Goal: Find specific page/section: Find specific page/section

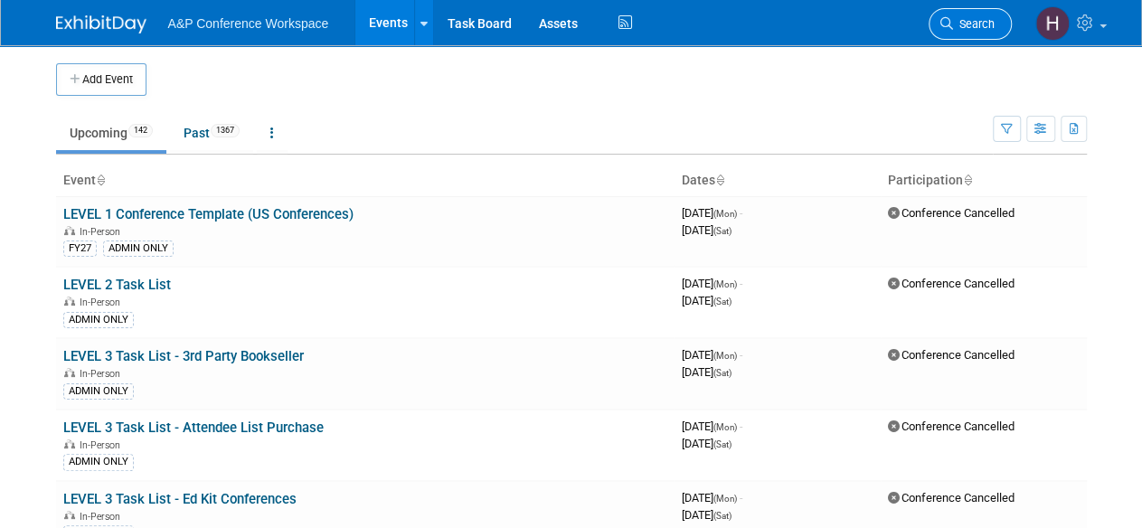
click at [943, 23] on icon at bounding box center [946, 23] width 13 height 13
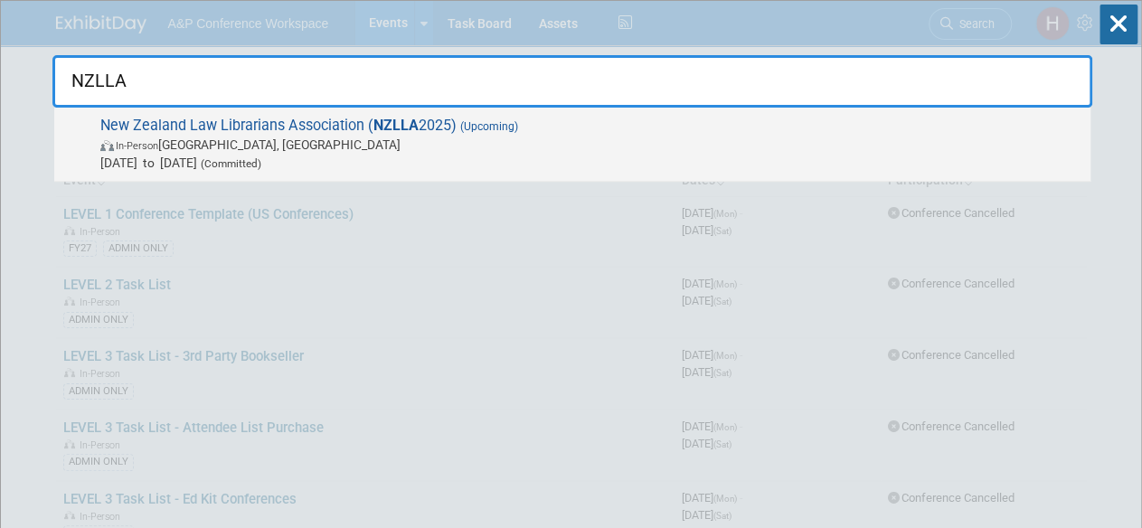
type input "NZLLA"
click at [853, 109] on div "New Zealand Law Librarians Association ( NZLLA 2025) (Upcoming) In-Person [GEOG…" at bounding box center [572, 145] width 1036 height 74
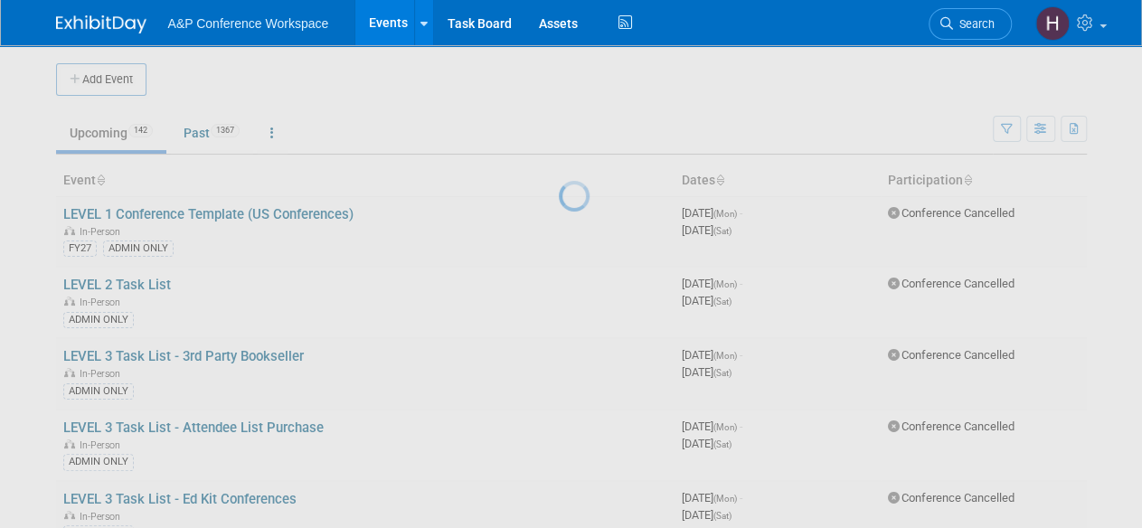
click at [584, 156] on div at bounding box center [571, 264] width 25 height 528
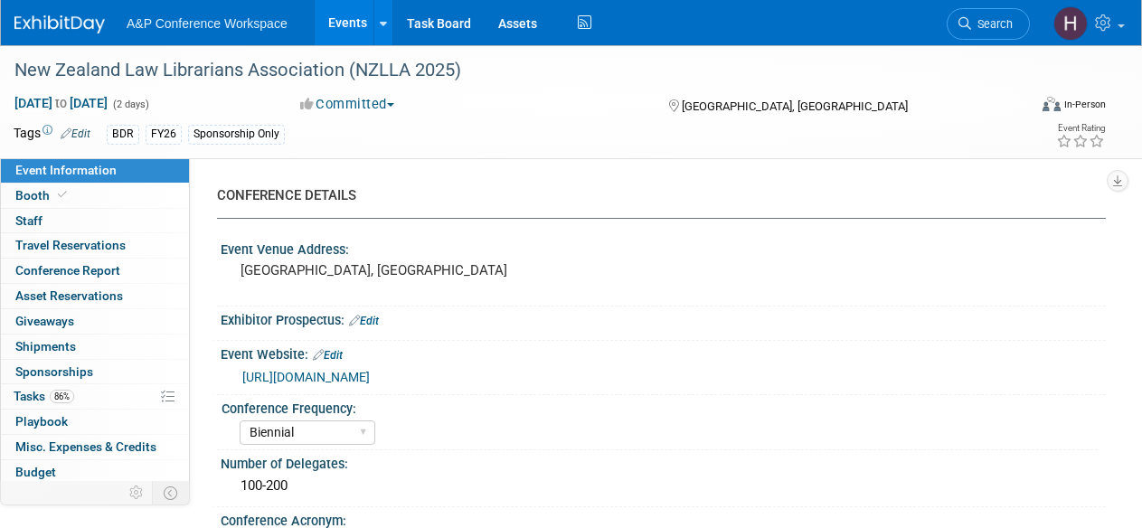
select select "Biennial"
select select "Level 3"
select select "Sponsorship"
select select "Libraries"
select select "Bloomsbury Digital Resources"
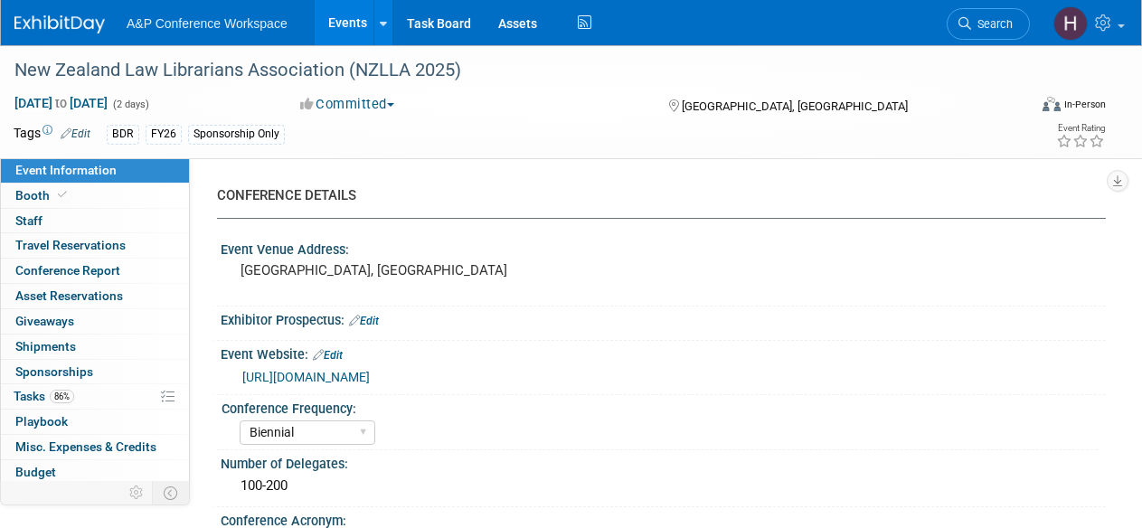
select select "Hannah Siegel"
select select "Michelle Kelly"
select select "Louise Morgan"
select select "BDR Product Awareness and Trial Generation​"
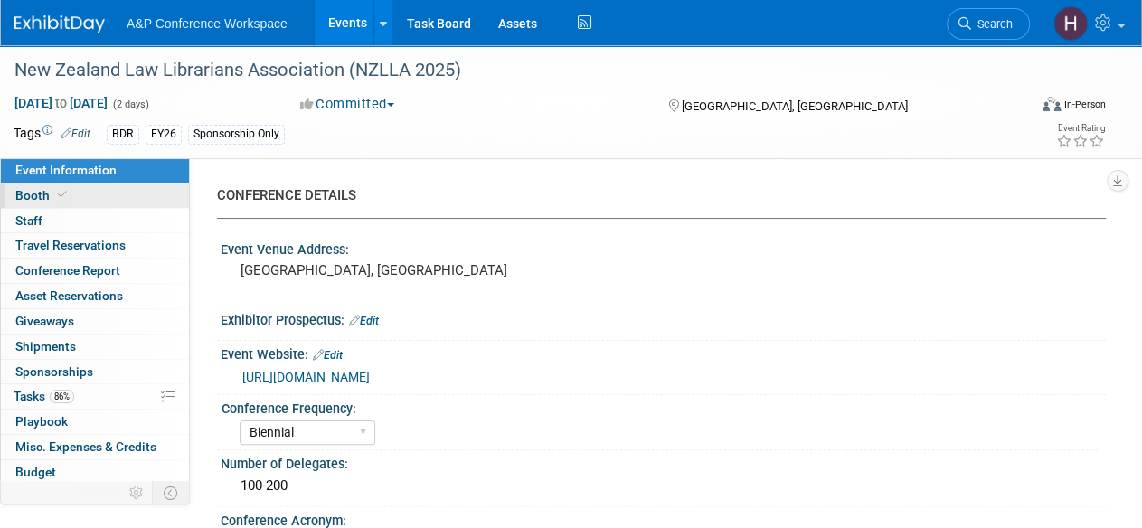
click at [34, 189] on span "Booth" at bounding box center [42, 195] width 55 height 14
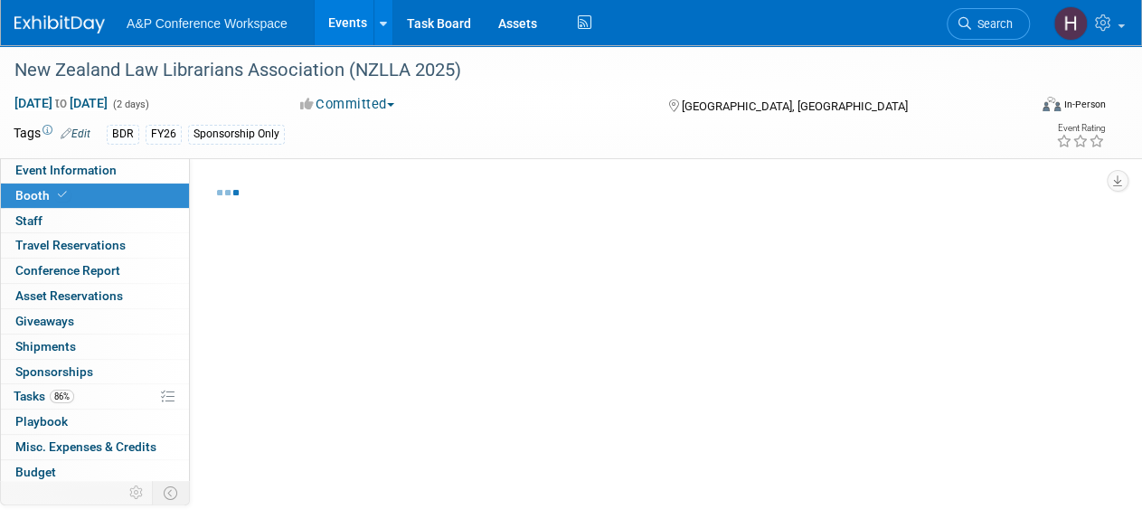
select select "DIGI"
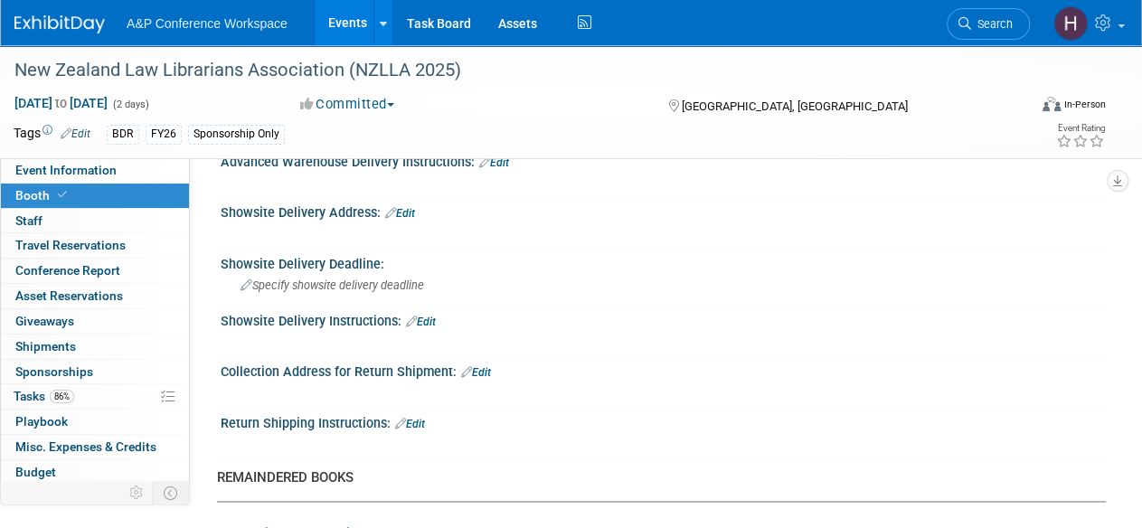
scroll to position [1201, 0]
click at [405, 212] on link "Edit" at bounding box center [400, 212] width 30 height 13
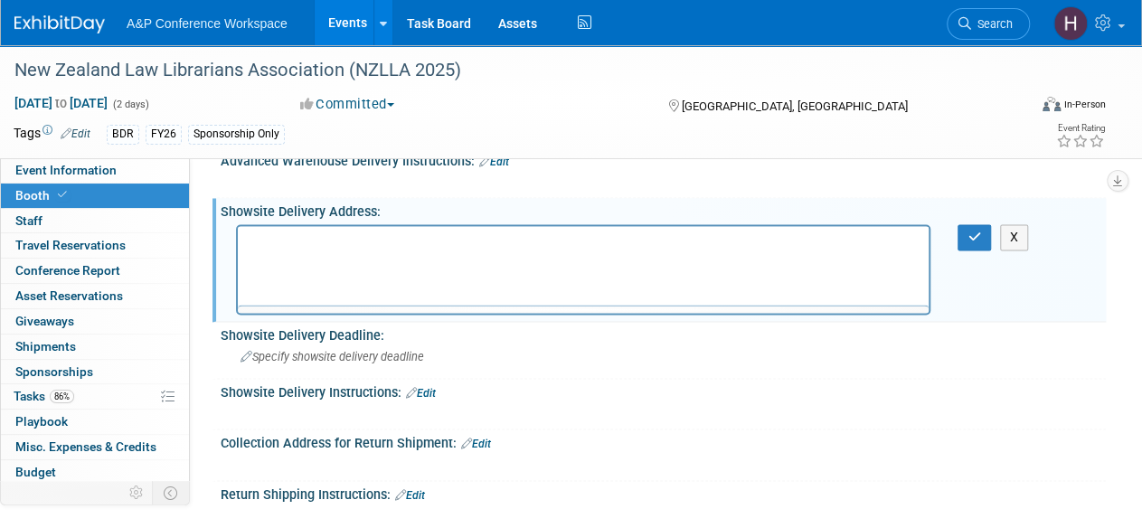
scroll to position [0, 0]
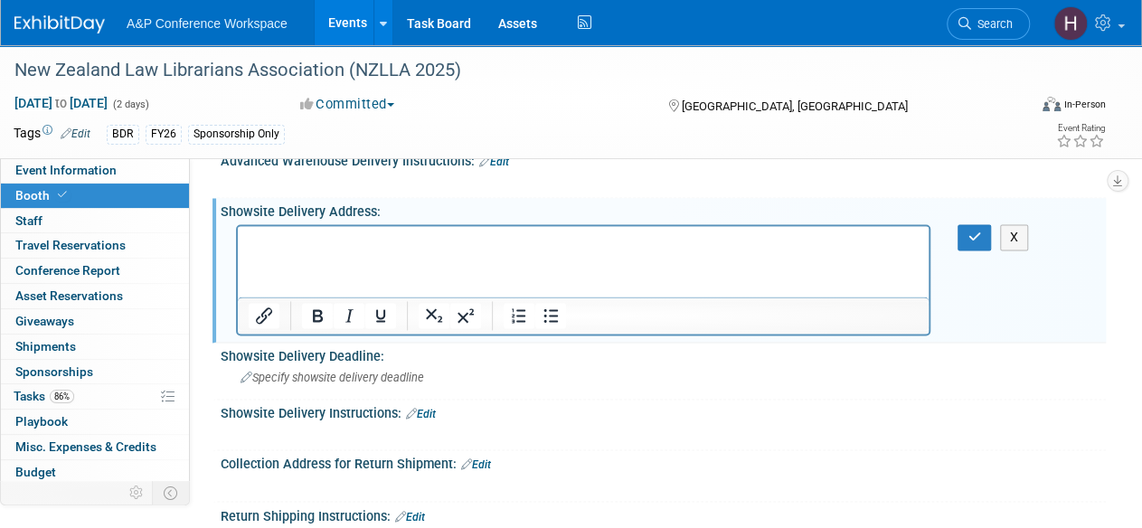
click at [399, 241] on p "Rich Text Area. Press ALT-0 for help." at bounding box center [584, 241] width 670 height 18
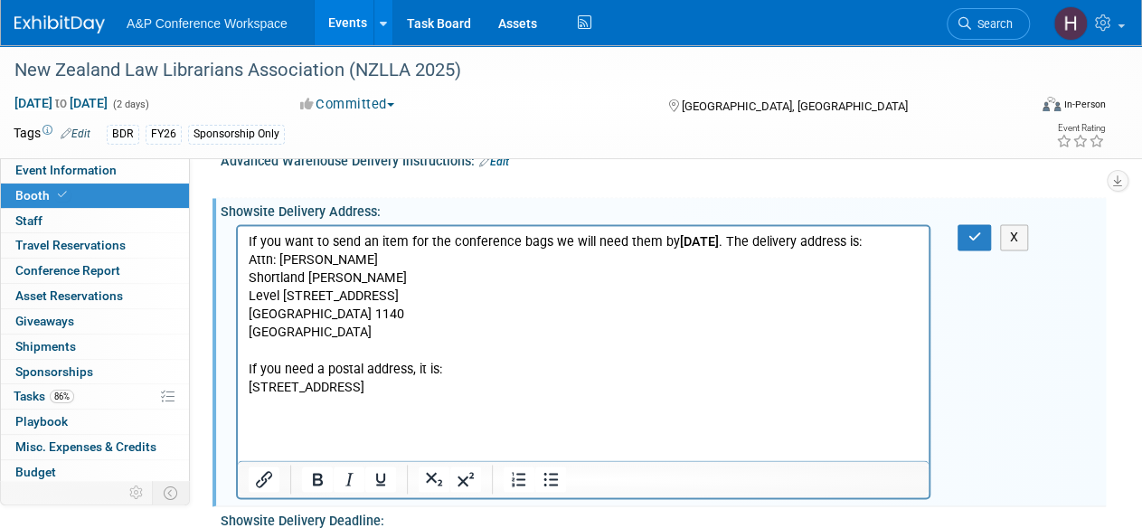
drag, startPoint x: 504, startPoint y: 405, endPoint x: 235, endPoint y: 389, distance: 269.8
click at [238, 389] on html "If you want to send an item for the conference bags we will need them by Tuesda…" at bounding box center [583, 310] width 691 height 171
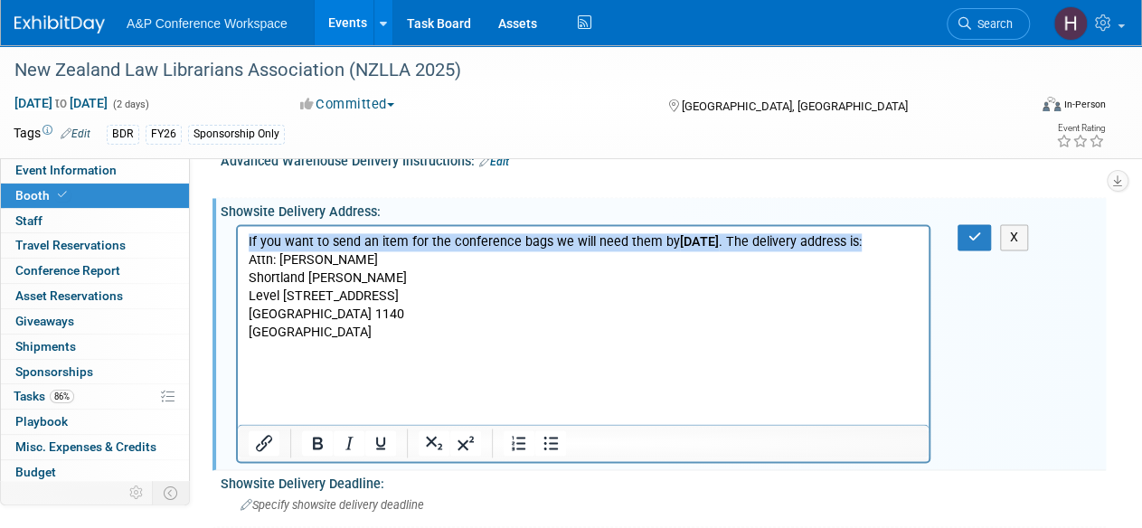
drag, startPoint x: 362, startPoint y: 252, endPoint x: 213, endPoint y: 230, distance: 149.9
click at [238, 230] on html "If you want to send an item for the conference bags we will need them by Tuesda…" at bounding box center [583, 292] width 691 height 135
copy p "If you want to send an item for the conference bags we will need them by Tuesda…"
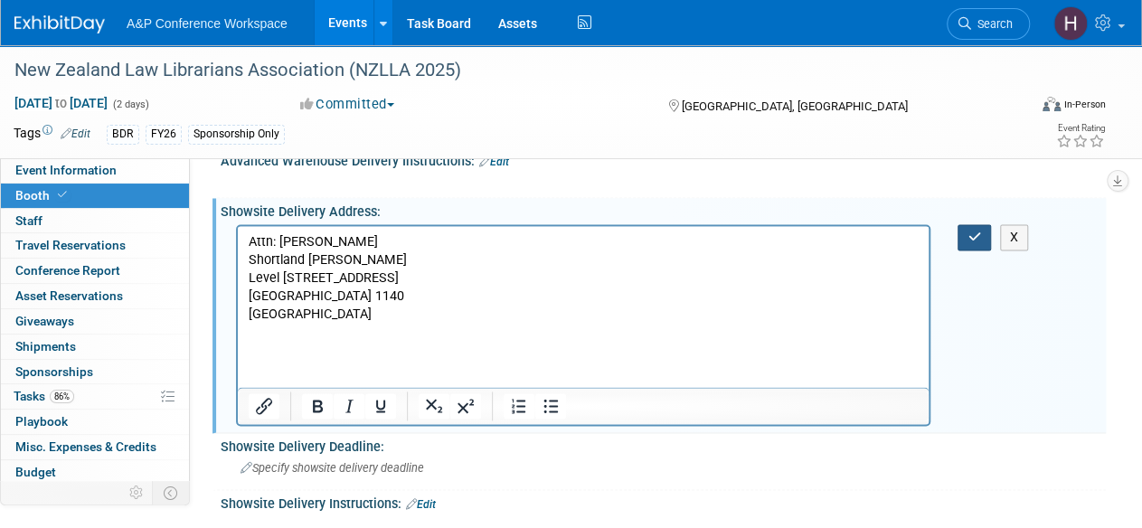
click at [964, 224] on button "button" at bounding box center [973, 237] width 33 height 26
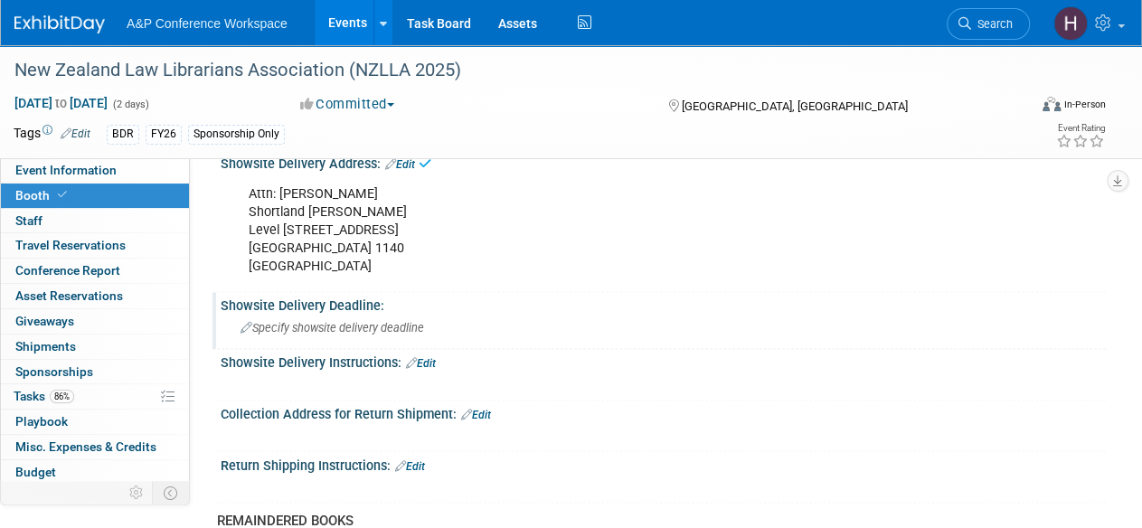
scroll to position [1252, 0]
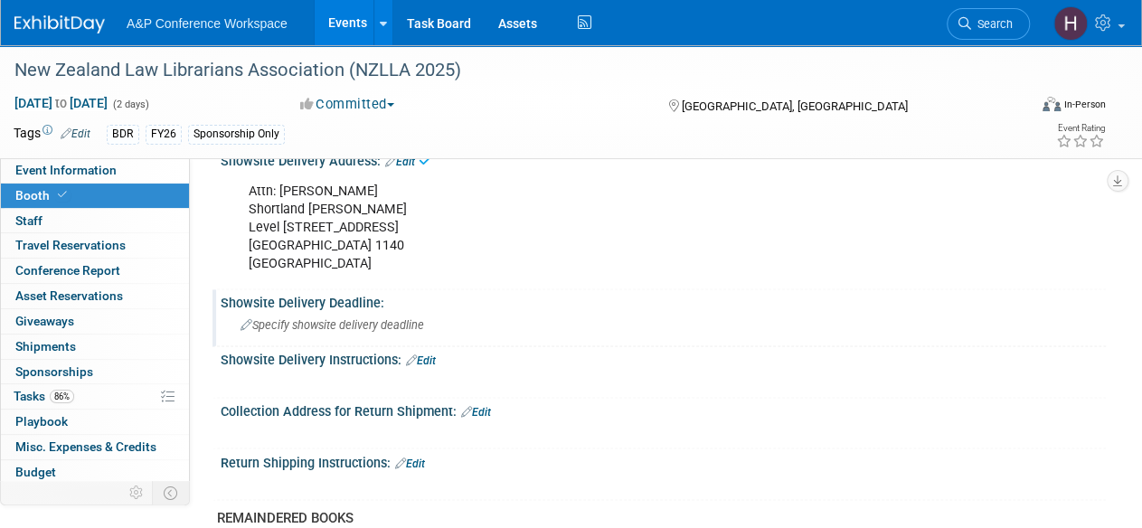
click at [420, 323] on span "Specify showsite delivery deadline" at bounding box center [331, 325] width 183 height 14
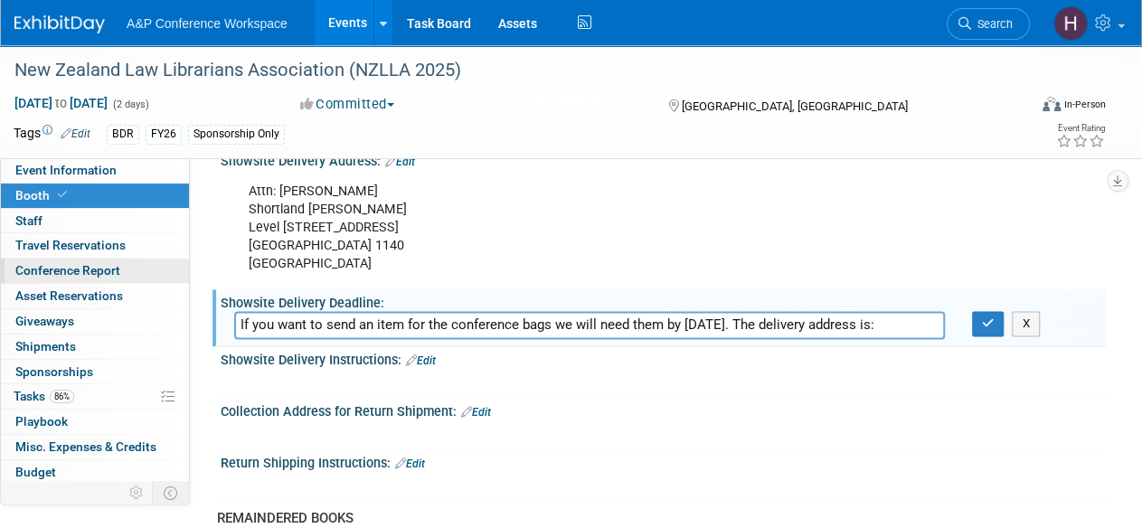
scroll to position [0, 0]
drag, startPoint x: 653, startPoint y: 315, endPoint x: 128, endPoint y: 277, distance: 526.5
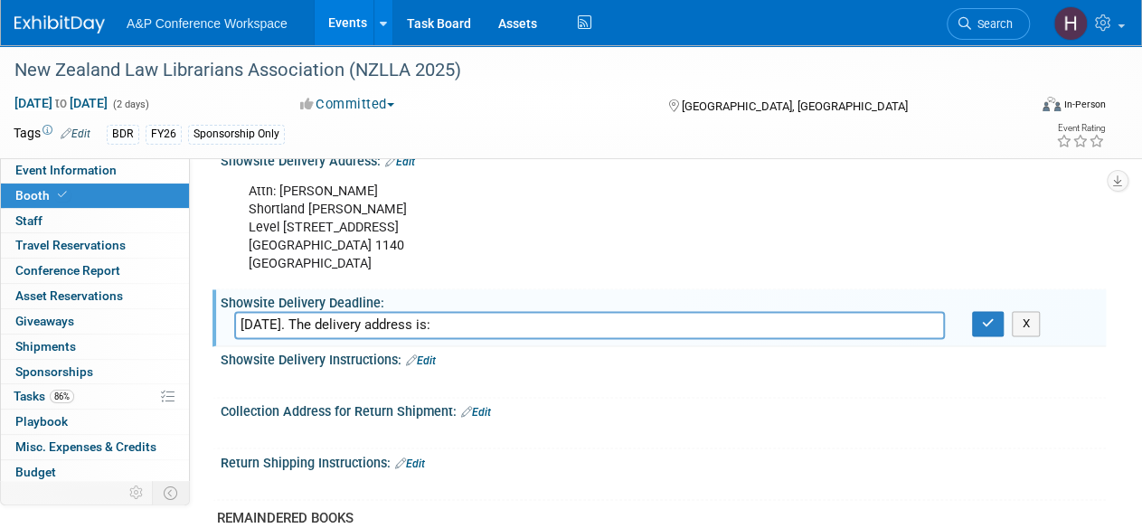
drag, startPoint x: 376, startPoint y: 323, endPoint x: 747, endPoint y: 324, distance: 371.5
click at [747, 324] on input "Tuesday 16 September. The delivery address is:" at bounding box center [589, 325] width 710 height 28
type input "Tuesday 16 September"
click at [982, 317] on icon "button" at bounding box center [988, 323] width 13 height 12
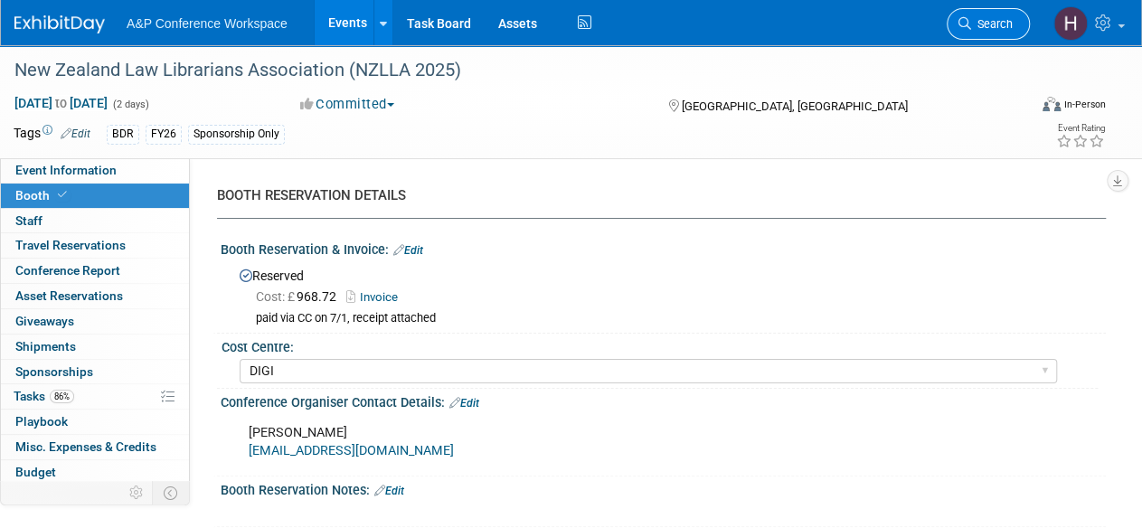
click at [996, 20] on span "Search" at bounding box center [992, 24] width 42 height 14
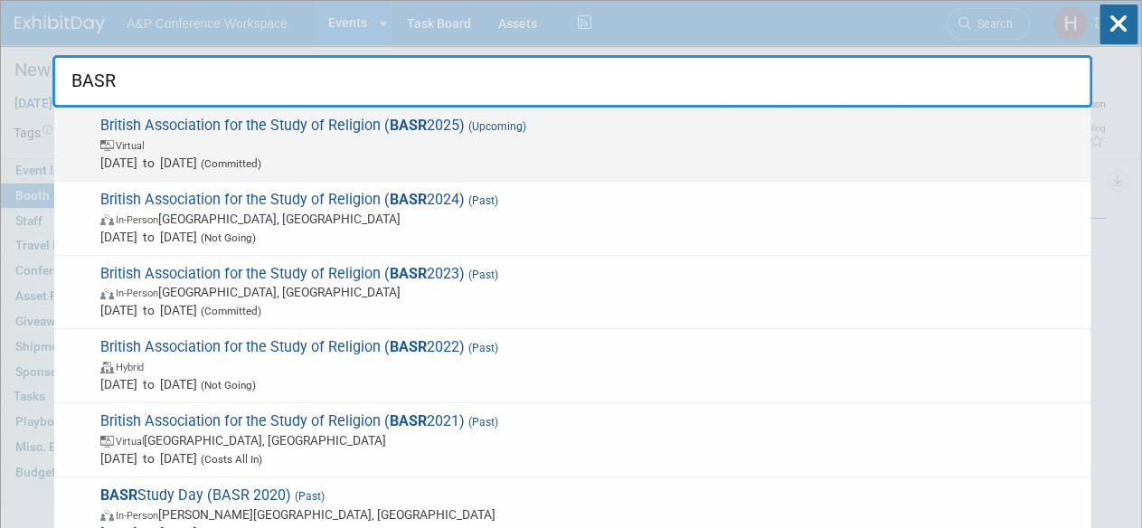
type input "BASR"
click at [815, 136] on span "Virtual" at bounding box center [590, 145] width 981 height 18
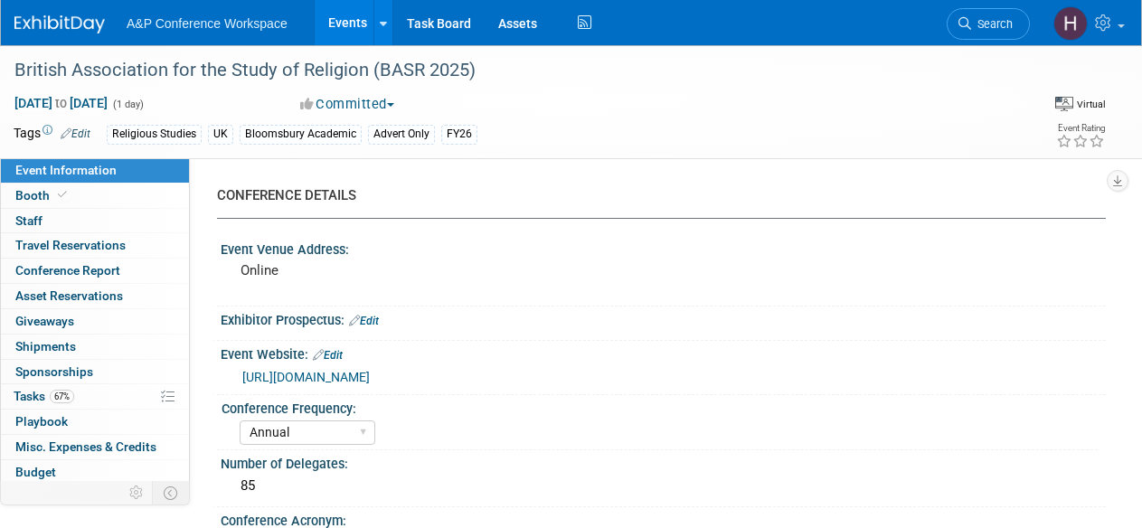
select select "Annual"
select select "Level 3"
select select "Program Advert"
select select "Religious Studies"
select select "Bloomsbury Academic"
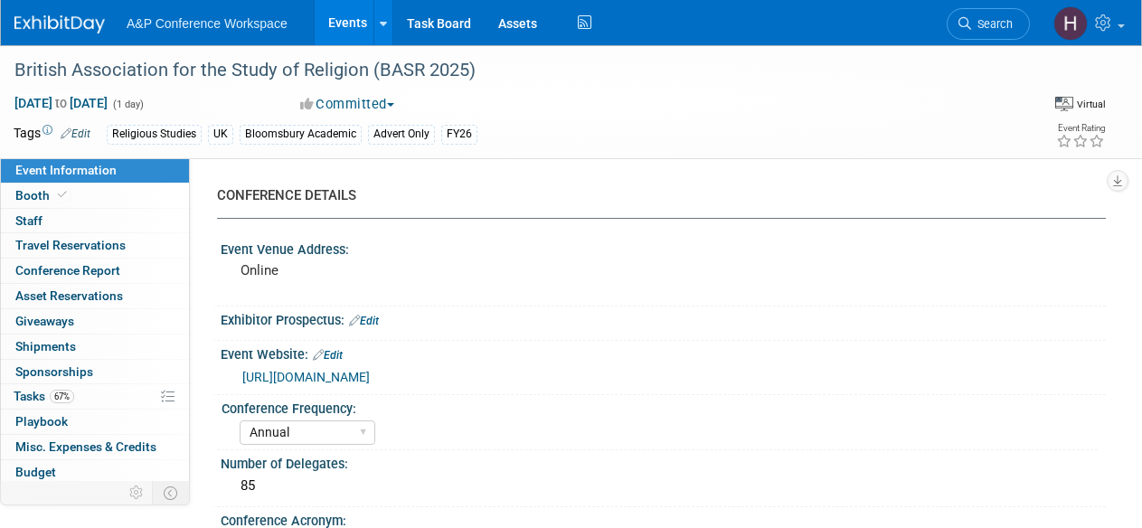
select select "Hannah Siegel"
select select "Emma Chonofsky"
select select "Sophia Hettler"
select select "Networking/Commissioning"
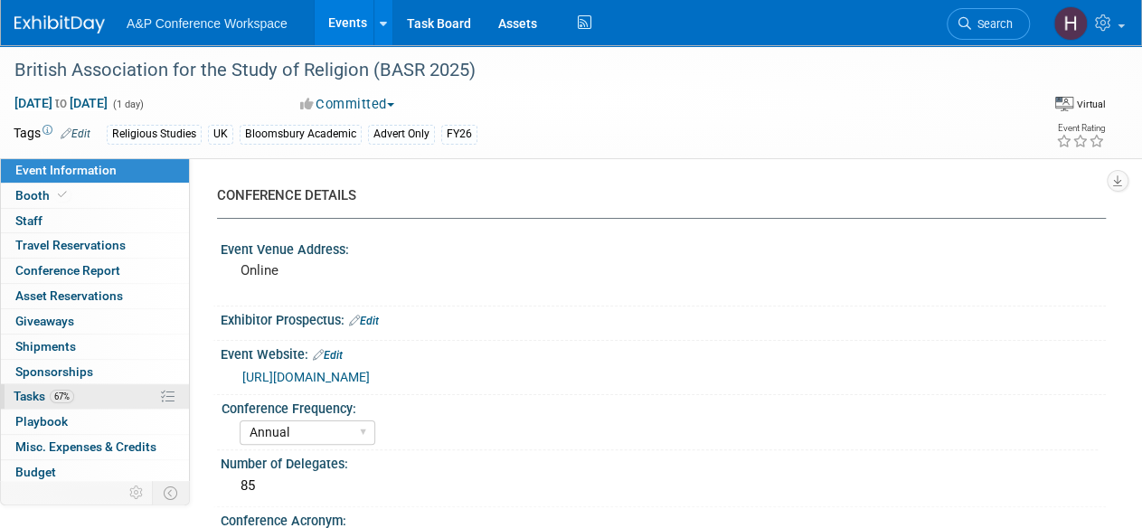
click at [85, 393] on link "67% Tasks 67%" at bounding box center [95, 396] width 188 height 24
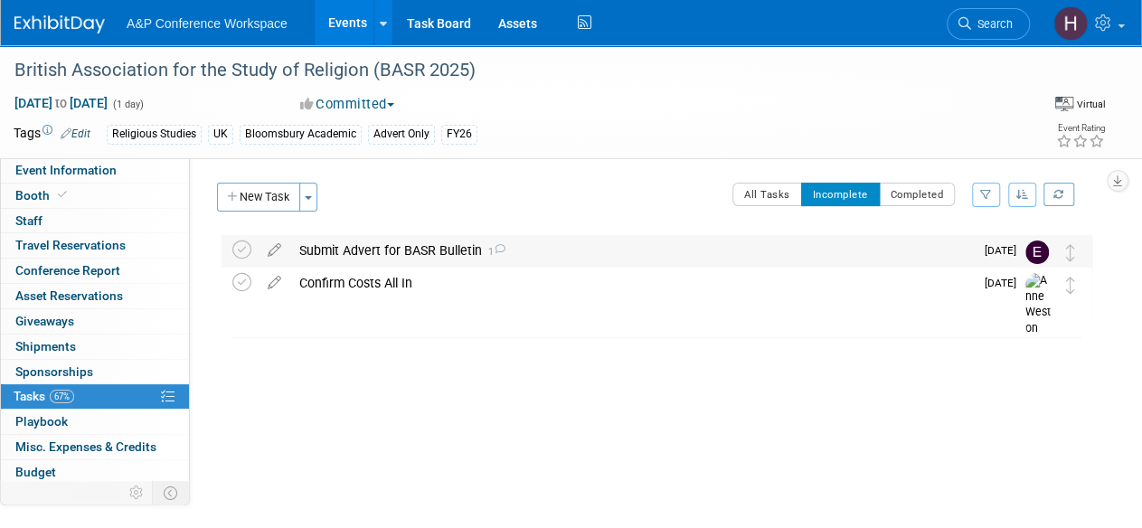
click at [409, 240] on div "Submit Advert for BASR Bulletin 1" at bounding box center [631, 250] width 683 height 31
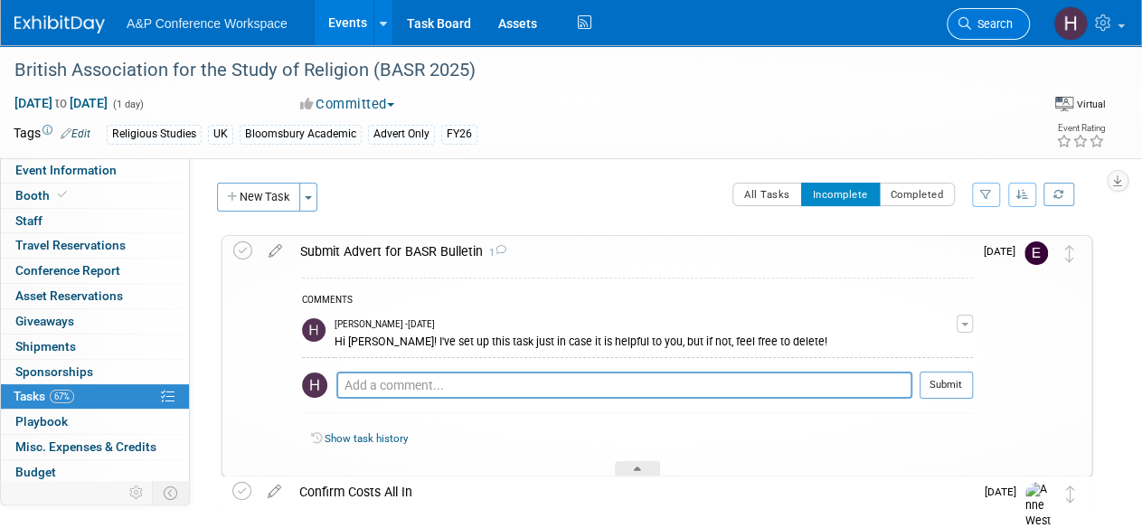
click at [1001, 30] on span "Search" at bounding box center [992, 24] width 42 height 14
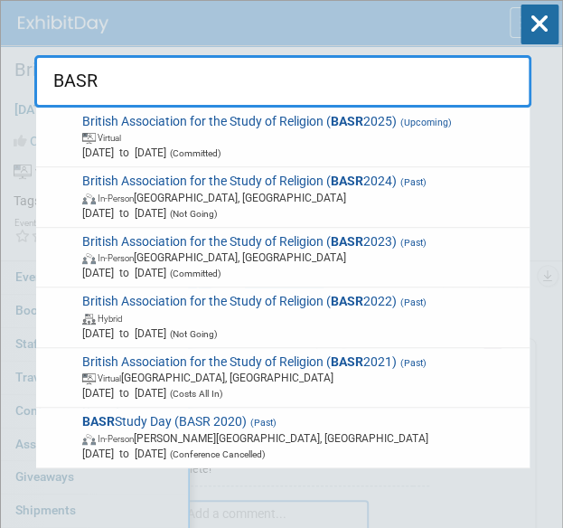
drag, startPoint x: 145, startPoint y: 83, endPoint x: -38, endPoint y: 52, distance: 185.1
click at [0, 52] on html "A&P Conference Workspace Events Add Event Bulk Upload Events Shareable Event Bo…" at bounding box center [281, 264] width 563 height 528
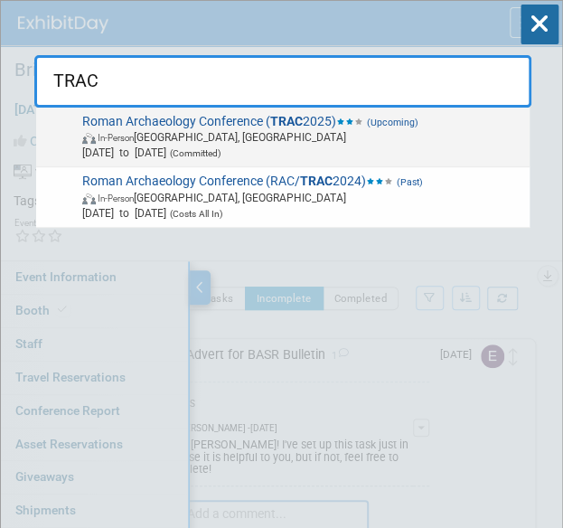
type input "TRAC"
click at [108, 148] on span "Oct 22, 2025 to Oct 24, 2025 (Committed)" at bounding box center [302, 152] width 441 height 15
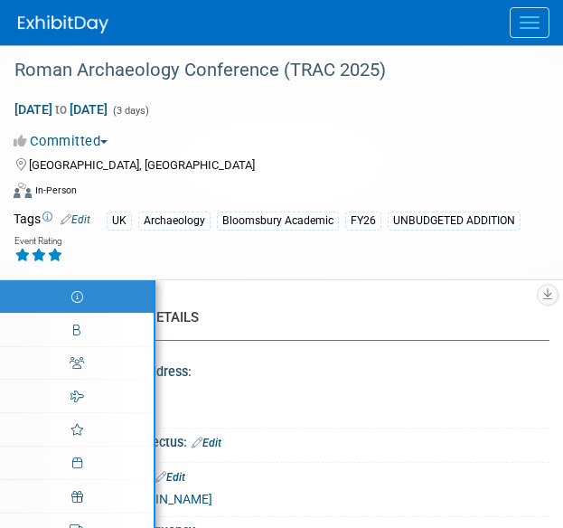
select select "Biennial"
select select "Level 3"
select select "Virtual Booth"
select select "Hannah Siegel"
select select "Brenna Akerman"
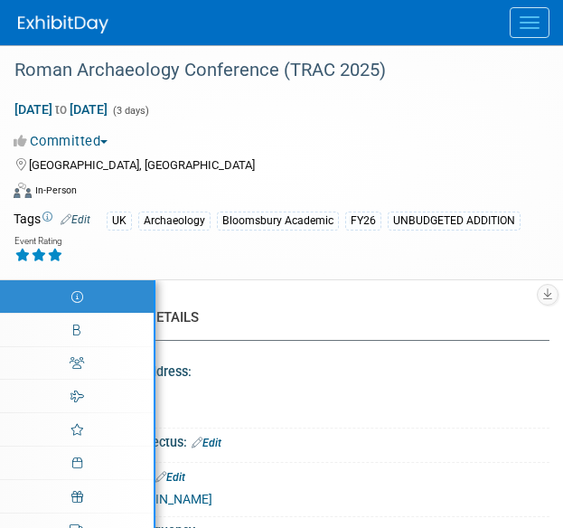
select select "Networking/Commissioning"
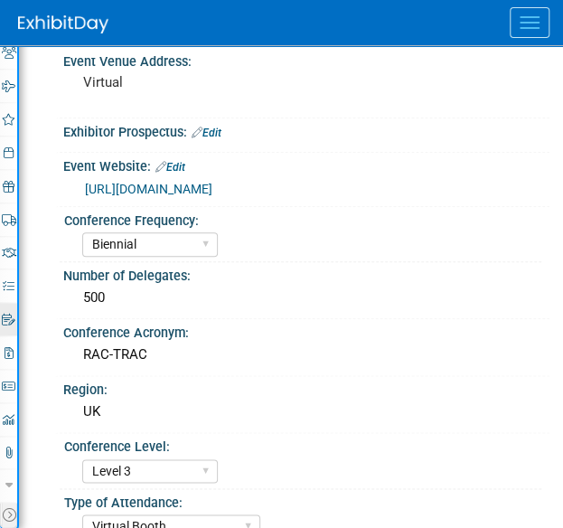
scroll to position [313, 0]
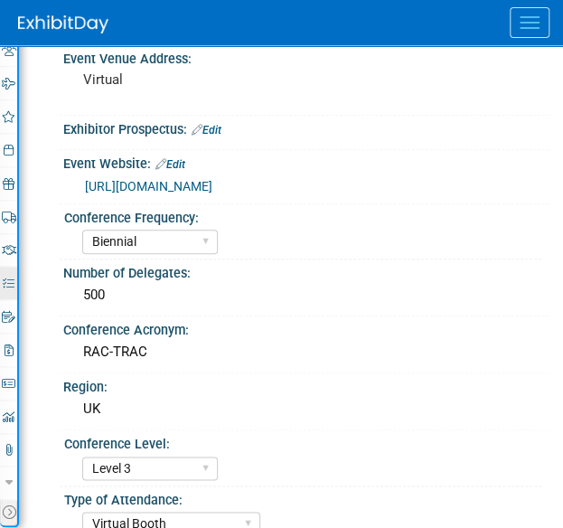
click at [12, 271] on link "78% Tasks 78%" at bounding box center [8, 283] width 17 height 33
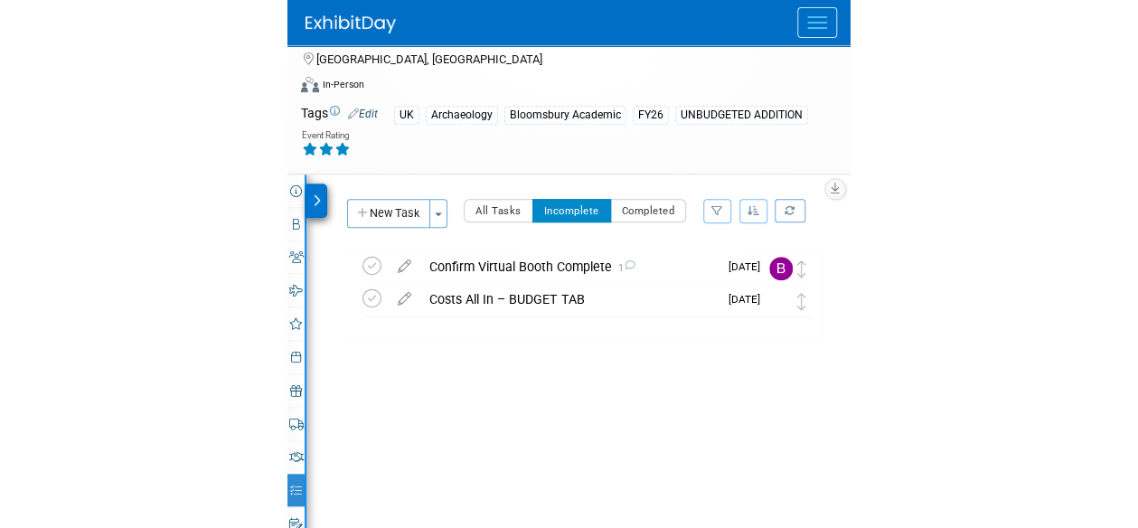
scroll to position [0, 0]
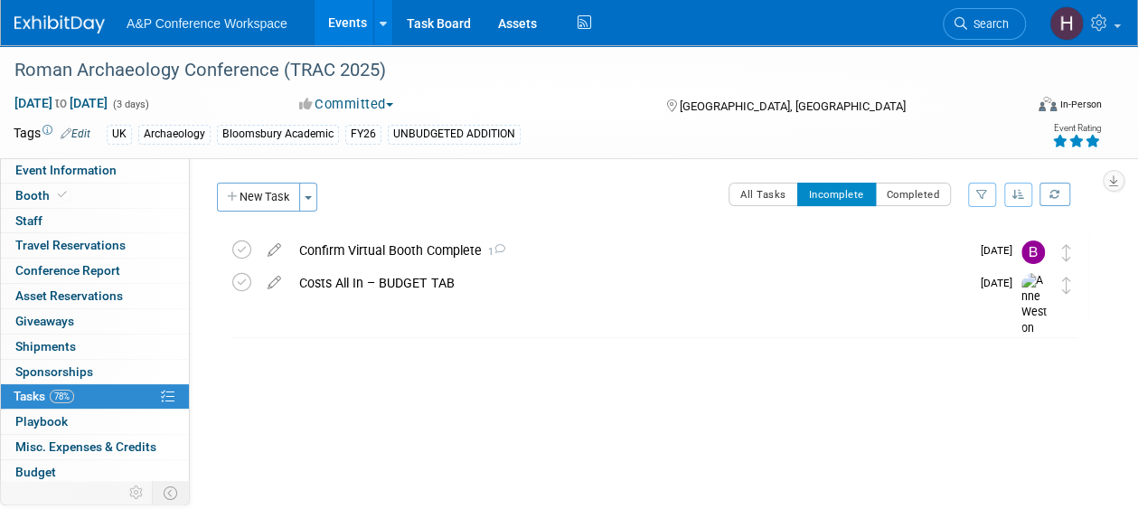
click at [562, 43] on div "A&P Conference Workspace Events Add Event Bulk Upload Events Shareable Event Bo…" at bounding box center [557, 22] width 1086 height 45
click at [562, 26] on span "Search" at bounding box center [988, 24] width 42 height 14
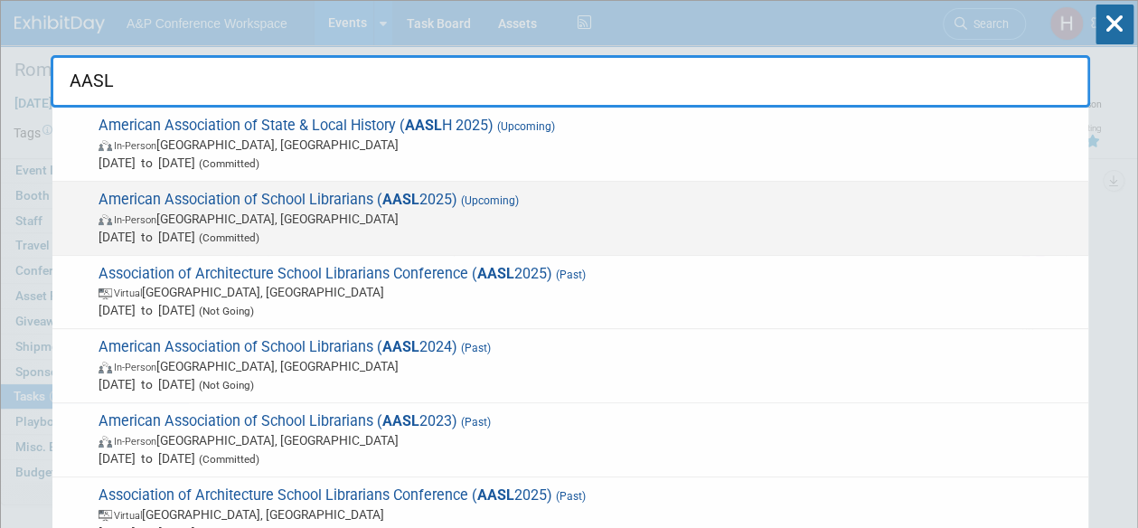
type input "AASL"
click at [562, 220] on span "In-Person St. Louis, MI" at bounding box center [589, 219] width 981 height 18
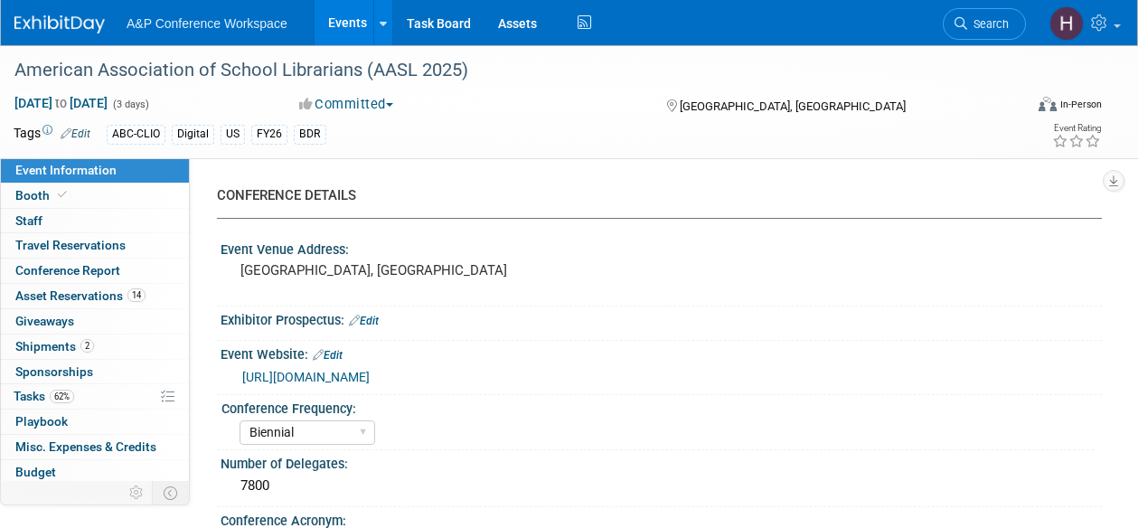
select select "Biennial"
select select "Level 1"
select select "In-Person Booth"
select select "Schools"
select select "Bloomsbury Digital Resources"
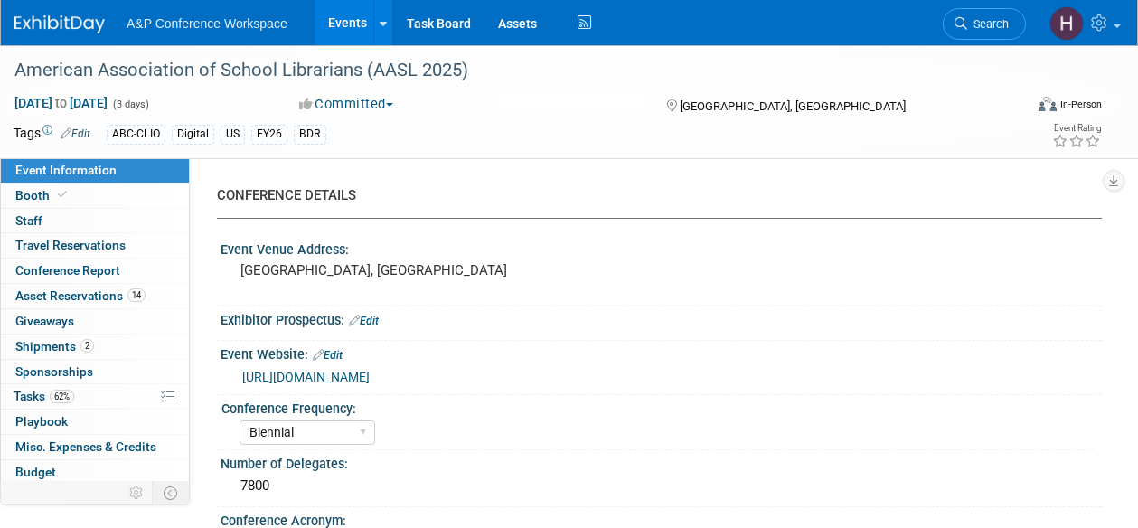
select select "[PERSON_NAME]"
select select "BDR Product Awareness and Trial Generation​"
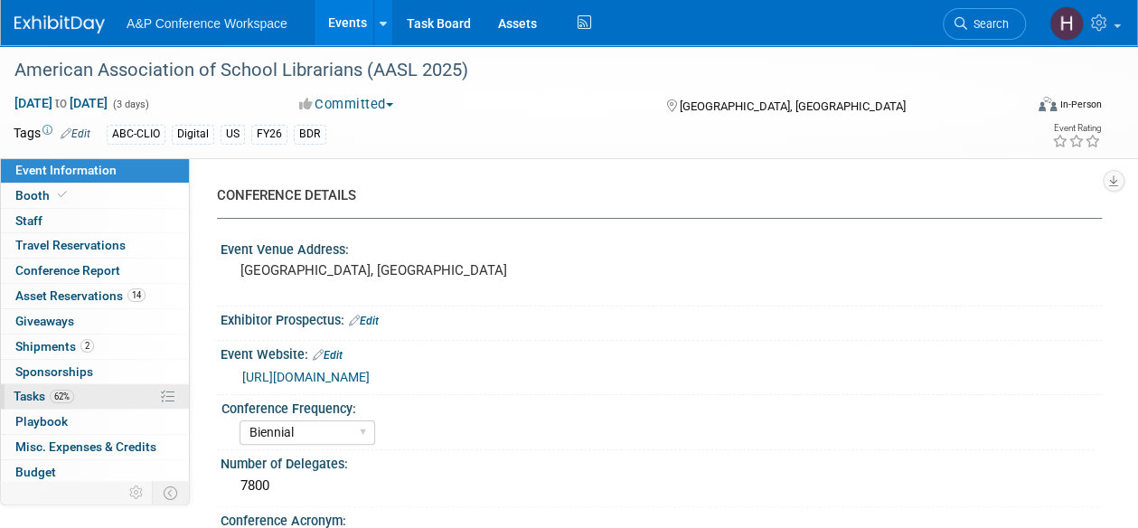
click at [81, 392] on link "62% Tasks 62%" at bounding box center [95, 396] width 188 height 24
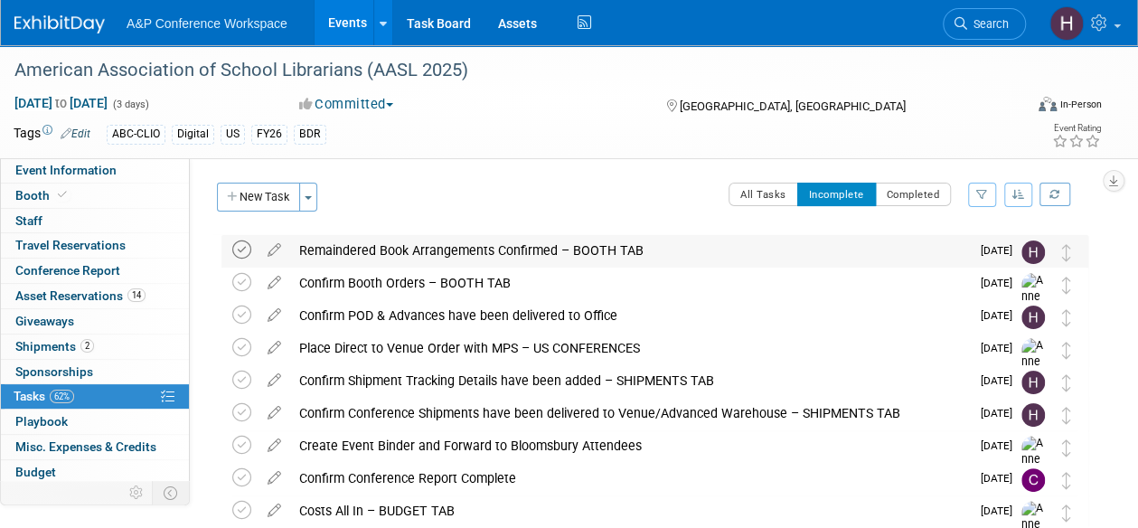
click at [242, 252] on icon at bounding box center [241, 249] width 19 height 19
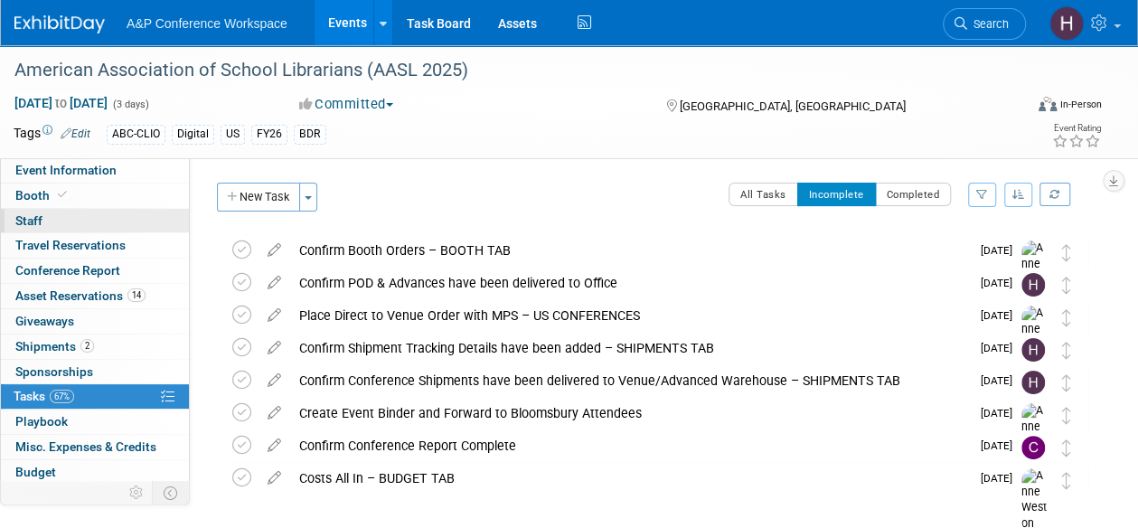
scroll to position [4, 0]
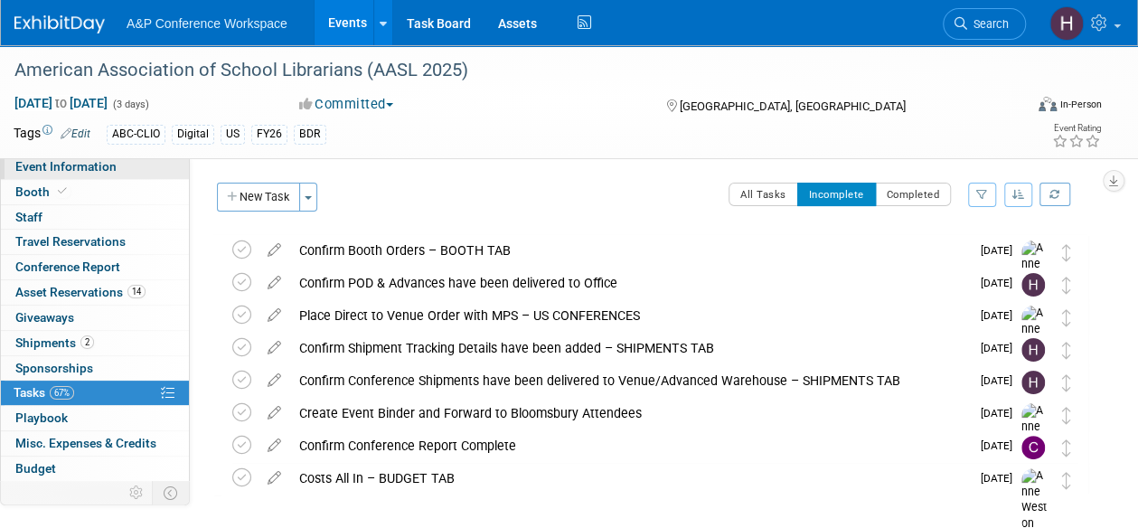
click at [83, 165] on span "Event Information" at bounding box center [65, 166] width 101 height 14
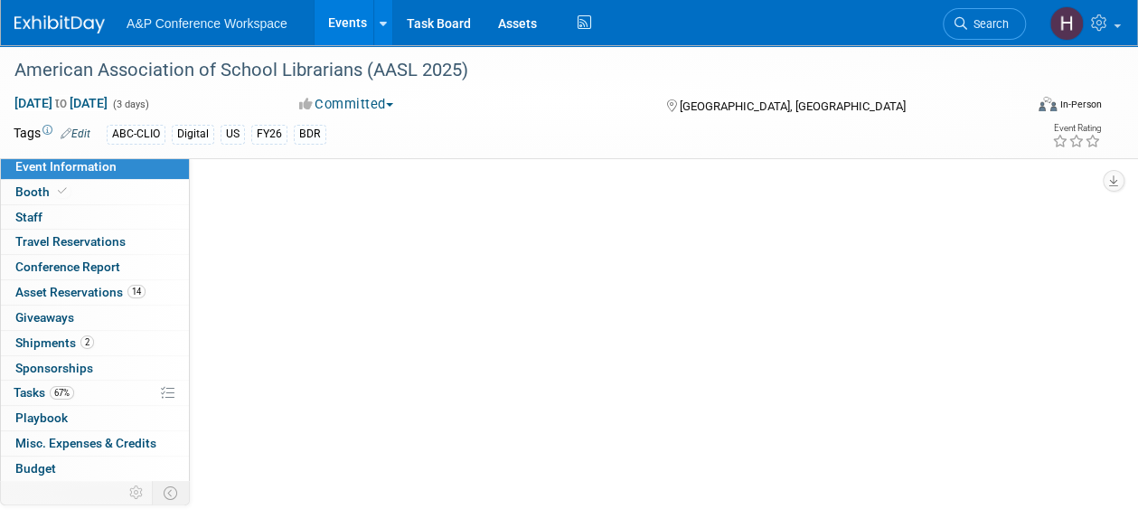
select select "Biennial"
select select "Level 1"
select select "In-Person Booth"
select select "Schools"
select select "Bloomsbury Digital Resources"
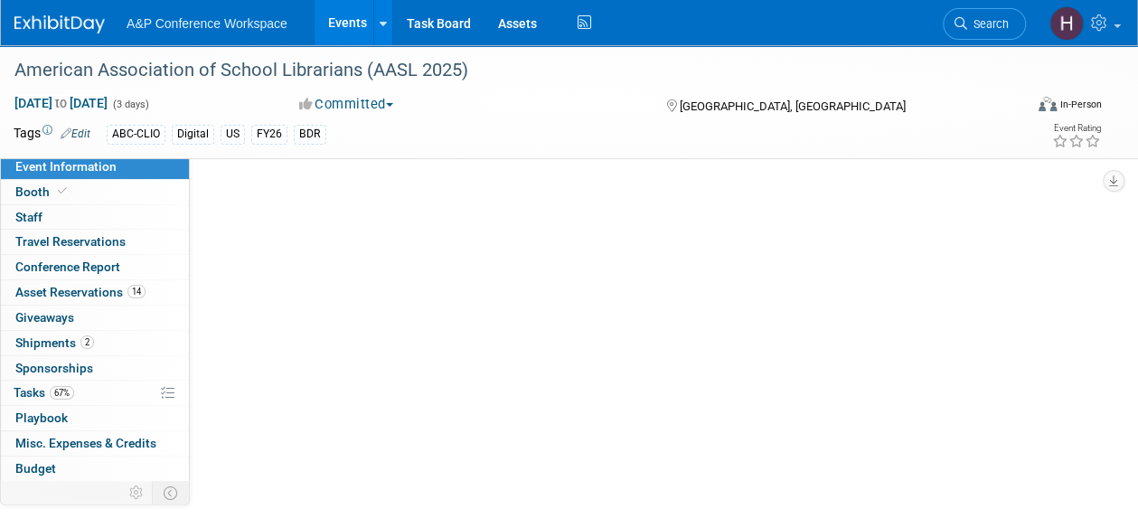
select select "[PERSON_NAME]"
select select "BDR Product Awareness and Trial Generation​"
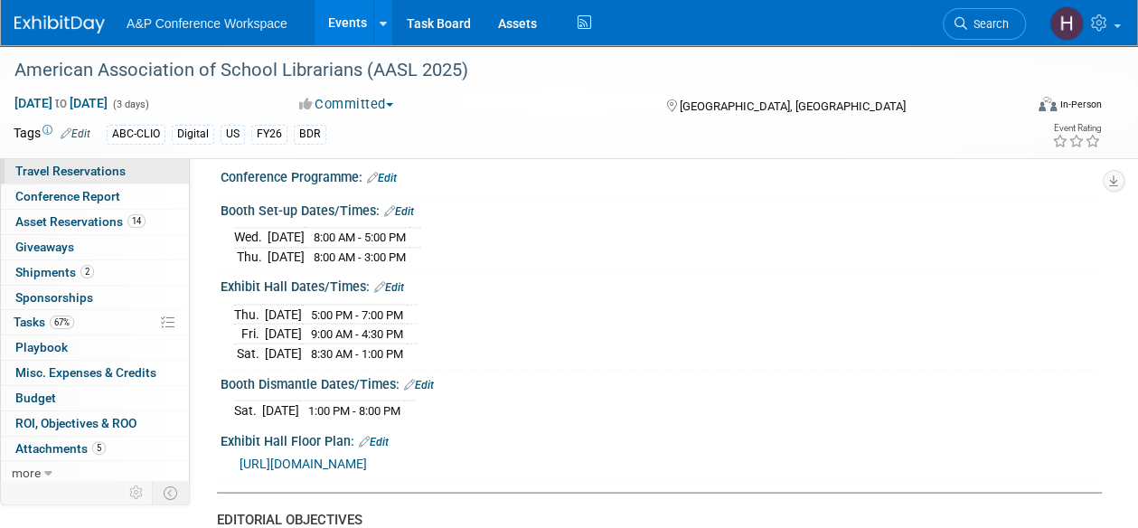
scroll to position [0, 0]
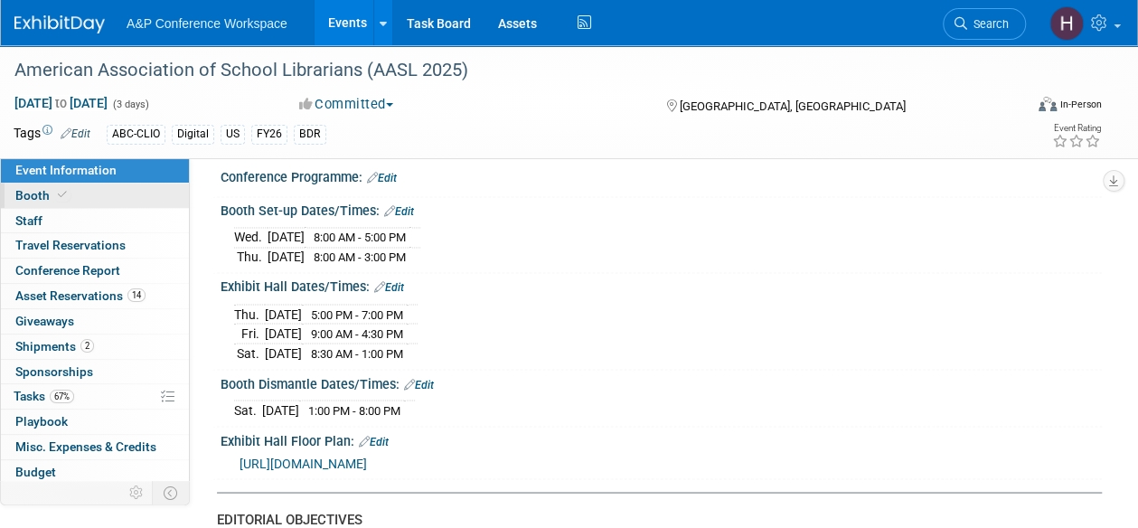
click at [40, 188] on span "Booth" at bounding box center [42, 195] width 55 height 14
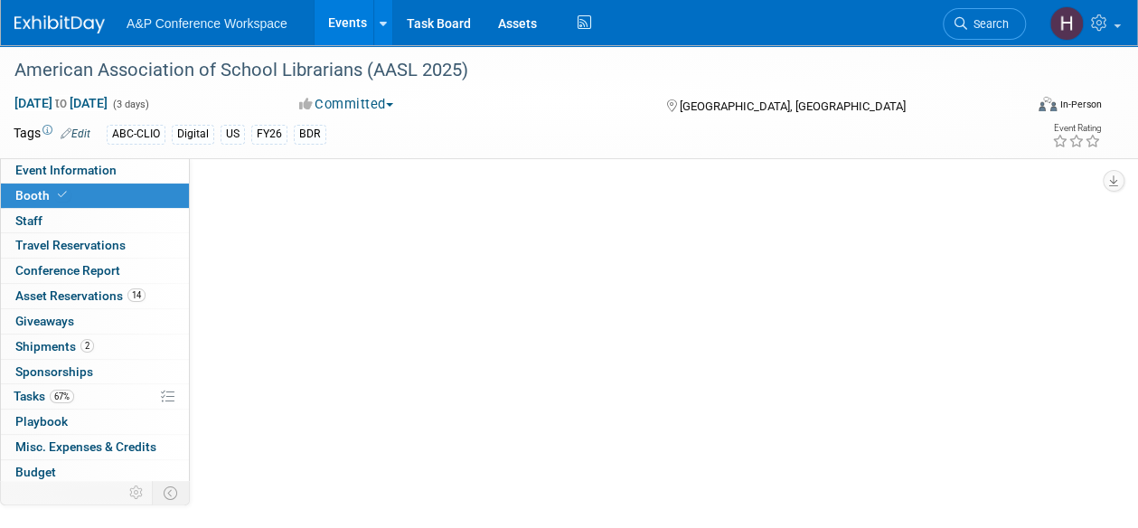
click at [40, 188] on span "Booth" at bounding box center [42, 195] width 55 height 14
select select "CLDC - Digital/BDR"
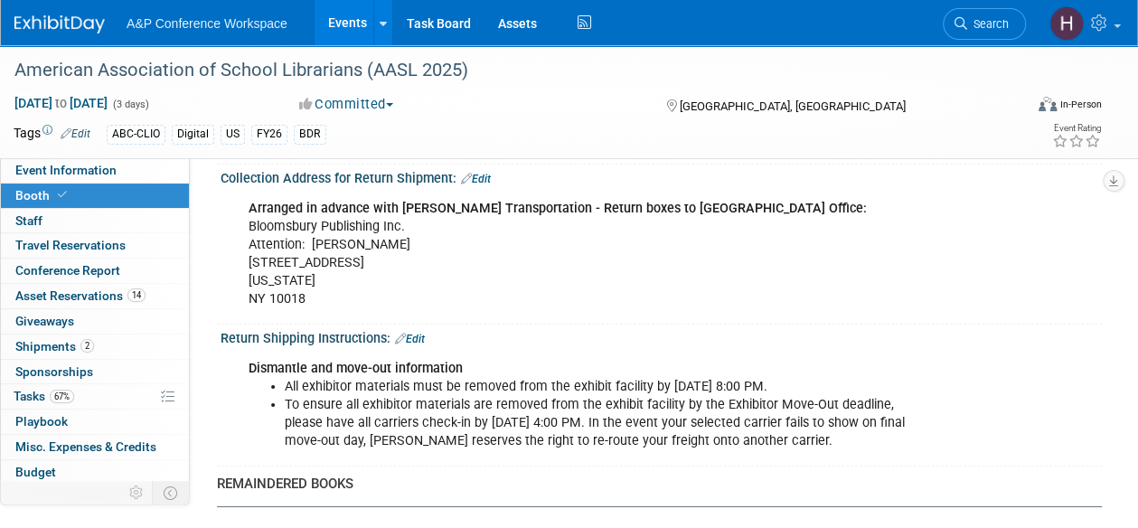
scroll to position [3042, 0]
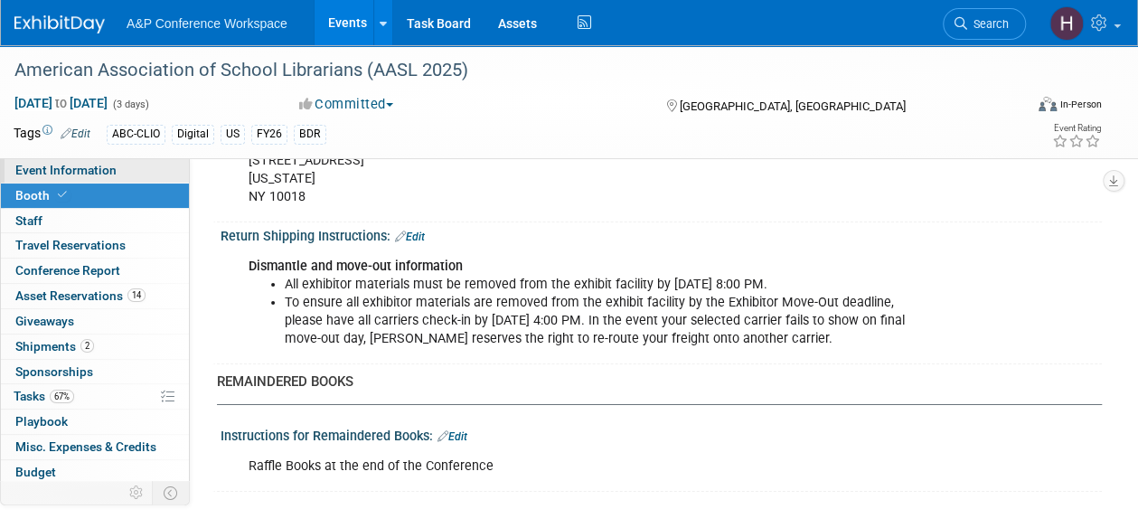
click at [80, 175] on span "Event Information" at bounding box center [65, 170] width 101 height 14
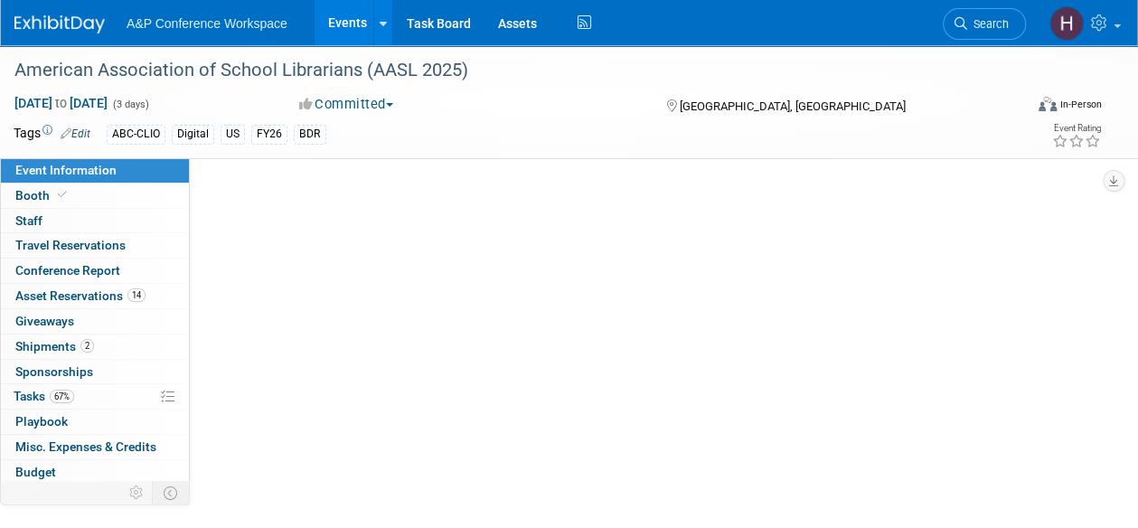
scroll to position [0, 0]
select select "Biennial"
select select "Level 1"
select select "In-Person Booth"
select select "Schools"
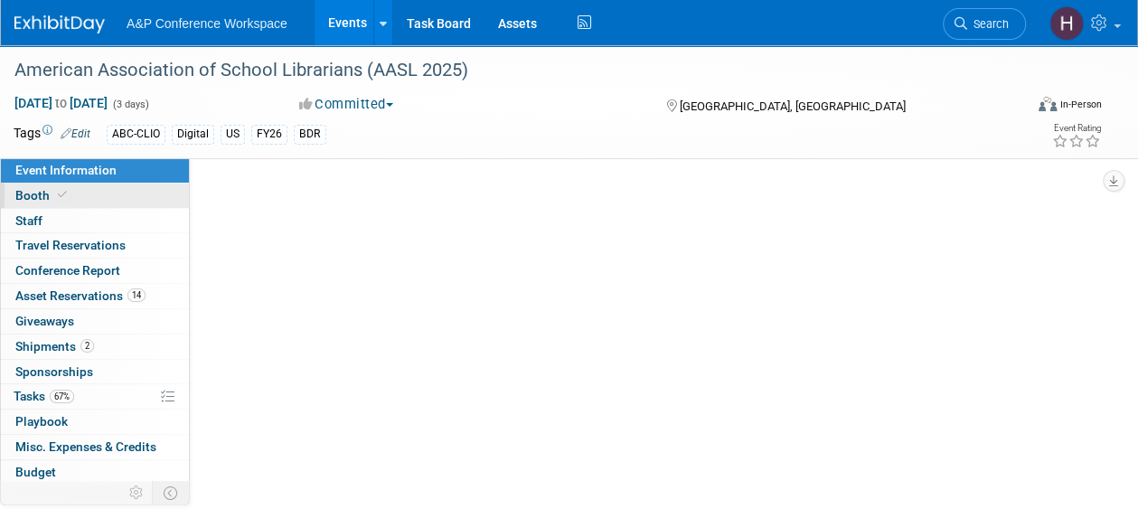
select select "Bloomsbury Digital Resources"
select select "[PERSON_NAME]"
select select "BDR Product Awareness and Trial Generation​"
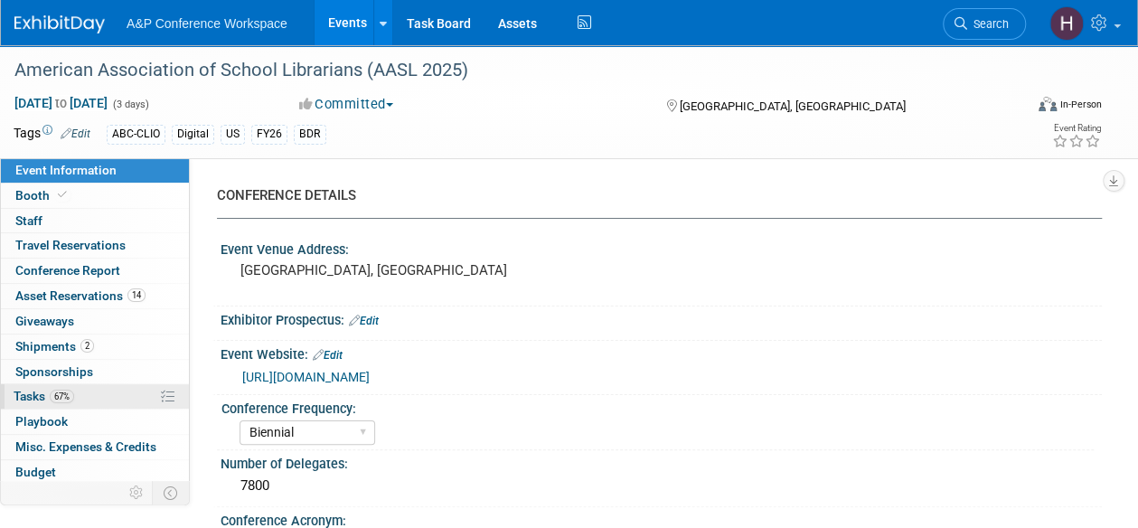
click at [89, 388] on link "67% Tasks 67%" at bounding box center [95, 396] width 188 height 24
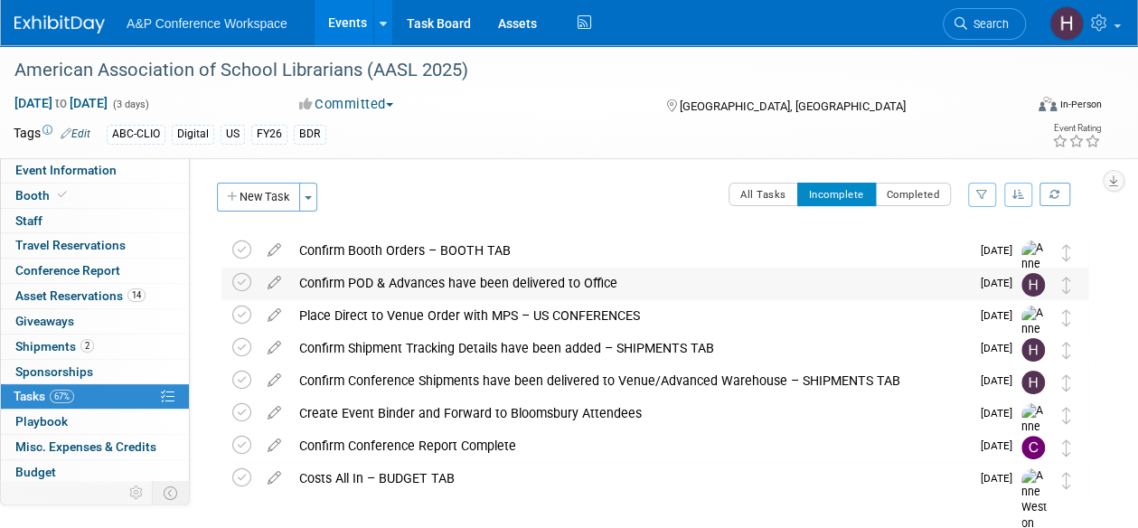
drag, startPoint x: 89, startPoint y: 388, endPoint x: 477, endPoint y: 279, distance: 403.5
click at [477, 279] on div "Event Information Event Info Booth Booth 0 Staff 0 Staff 0 Travel Reservations …" at bounding box center [569, 307] width 1138 height 524
click at [1014, 24] on link "Search" at bounding box center [984, 24] width 83 height 32
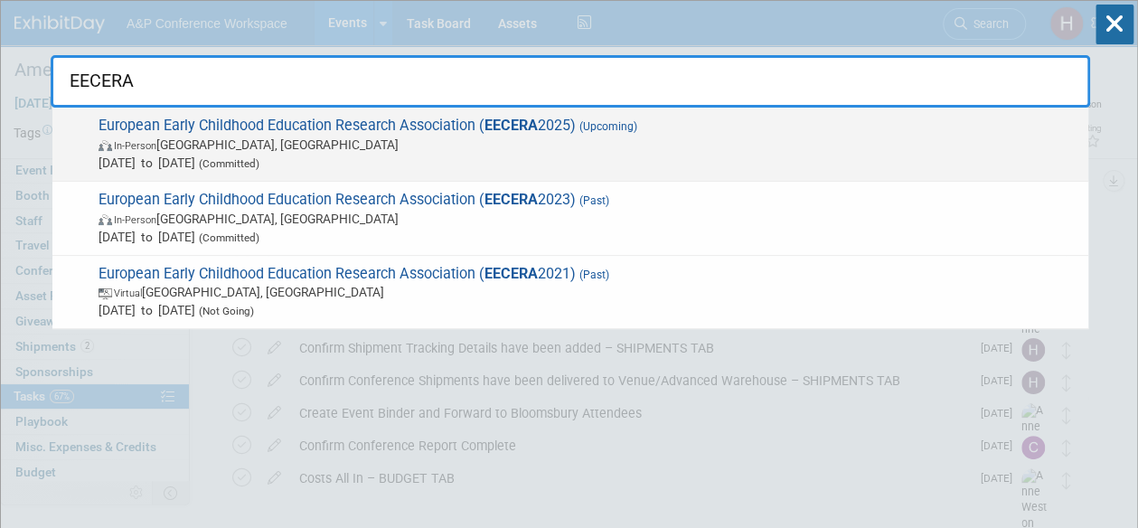
type input "EECERA"
click at [850, 120] on span "European Early Childhood Education Research Association ( EECERA 2025) (Upcomin…" at bounding box center [586, 144] width 986 height 55
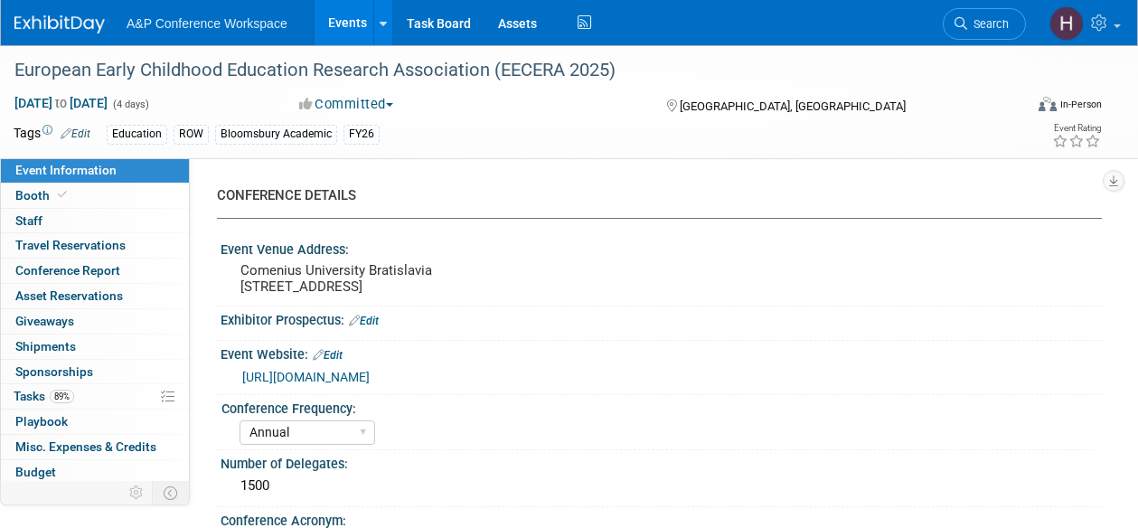
select select "Annual"
select select "Level 3"
select select "Sponsorship"
select select "Education"
select select "Bloomsbury Academic"
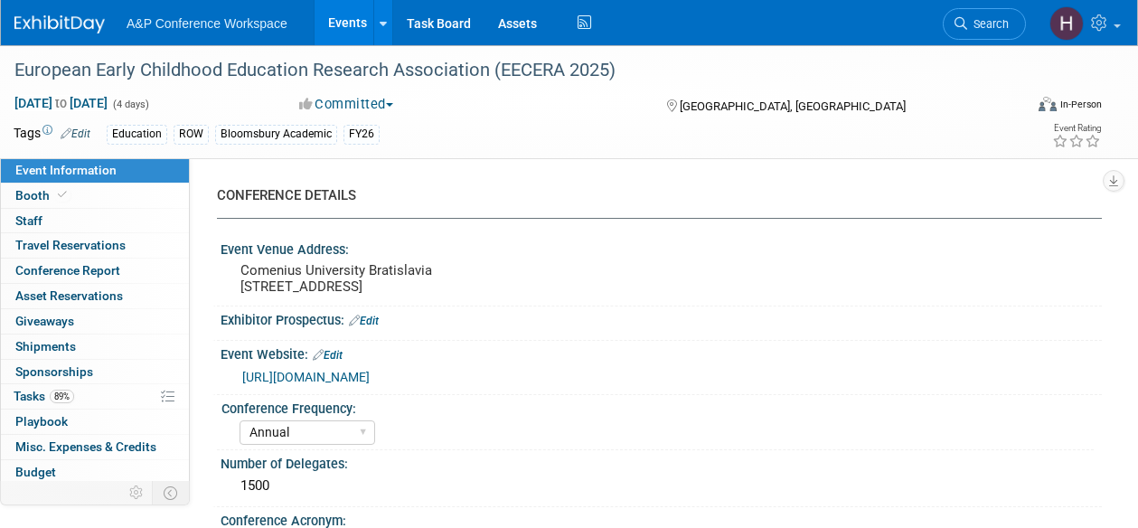
select select "[PERSON_NAME]"
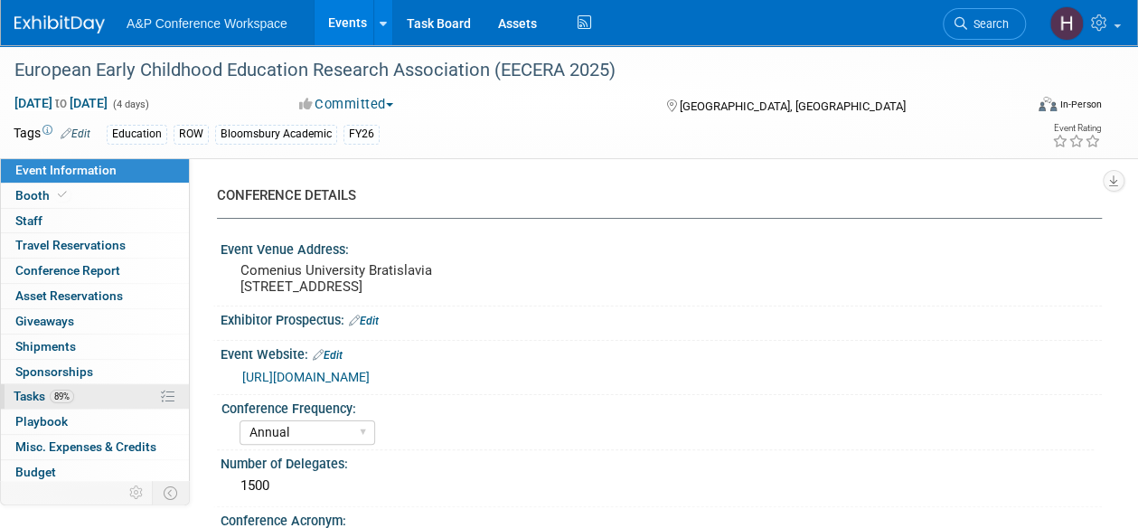
click at [67, 390] on span "89%" at bounding box center [62, 397] width 24 height 14
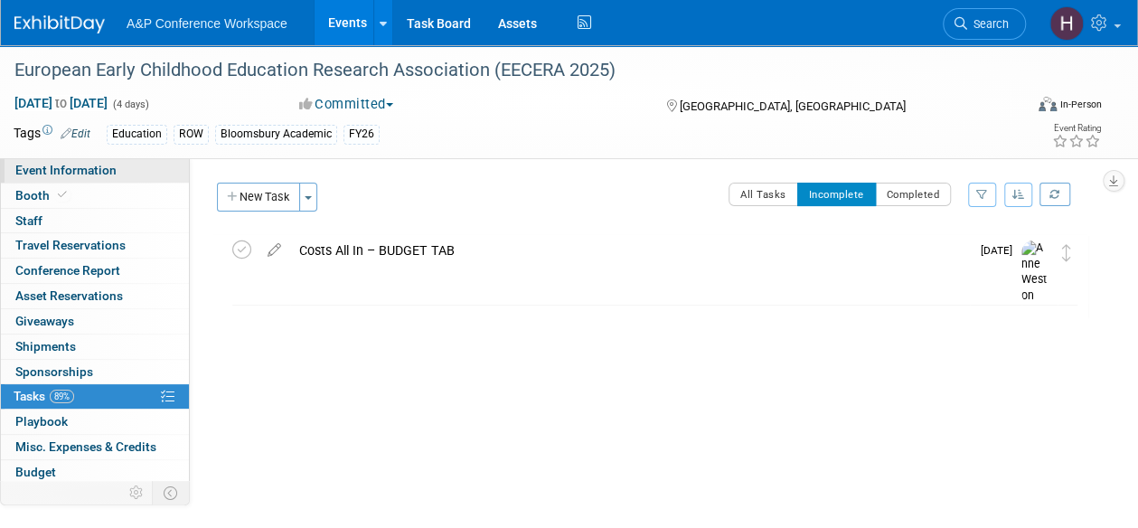
click at [74, 165] on span "Event Information" at bounding box center [65, 170] width 101 height 14
select select "Annual"
select select "Level 3"
select select "Sponsorship"
select select "Education"
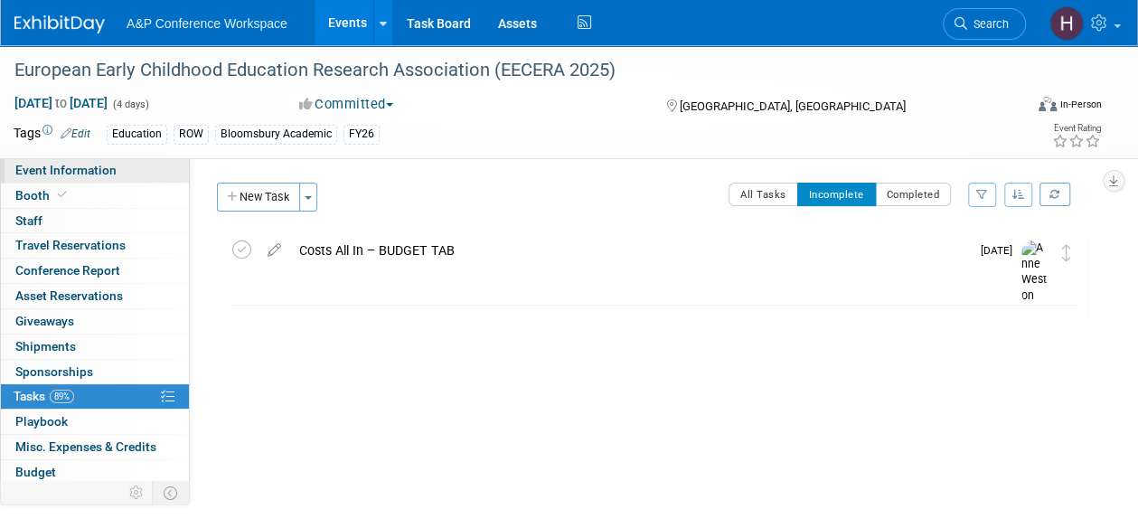
select select "Bloomsbury Academic"
select select "[PERSON_NAME]"
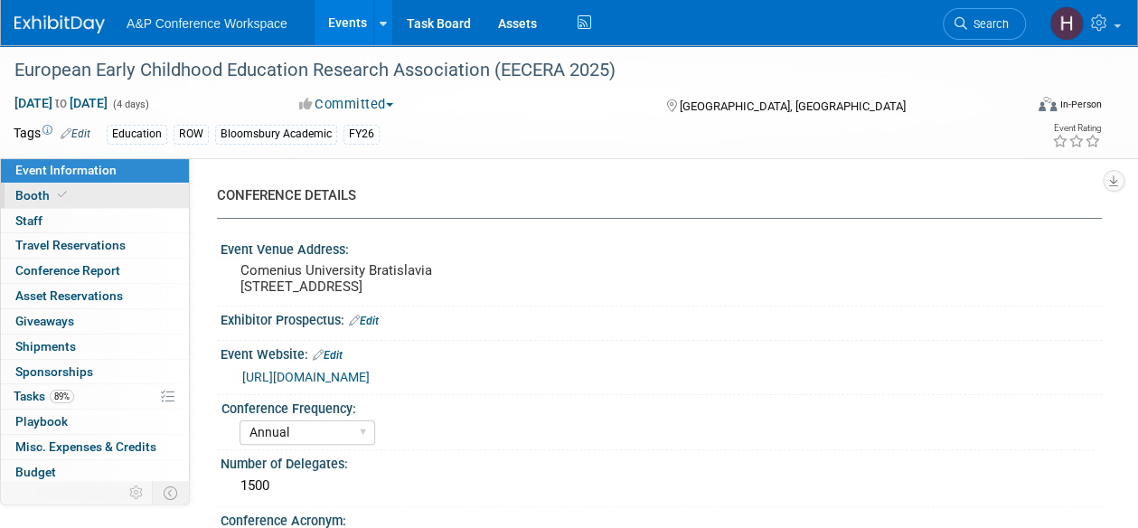
click at [84, 192] on link "Booth" at bounding box center [95, 195] width 188 height 24
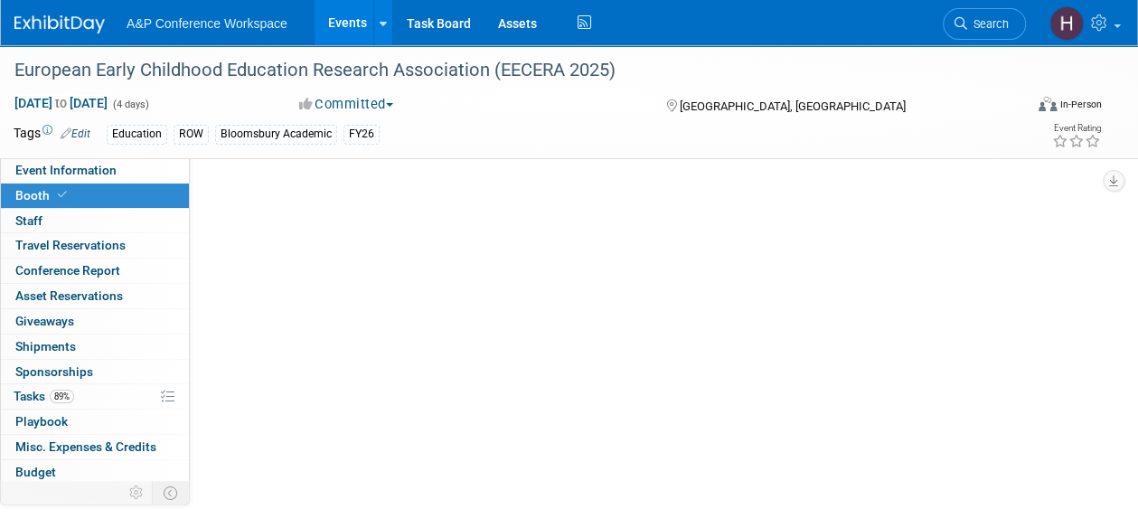
select select "COBA"
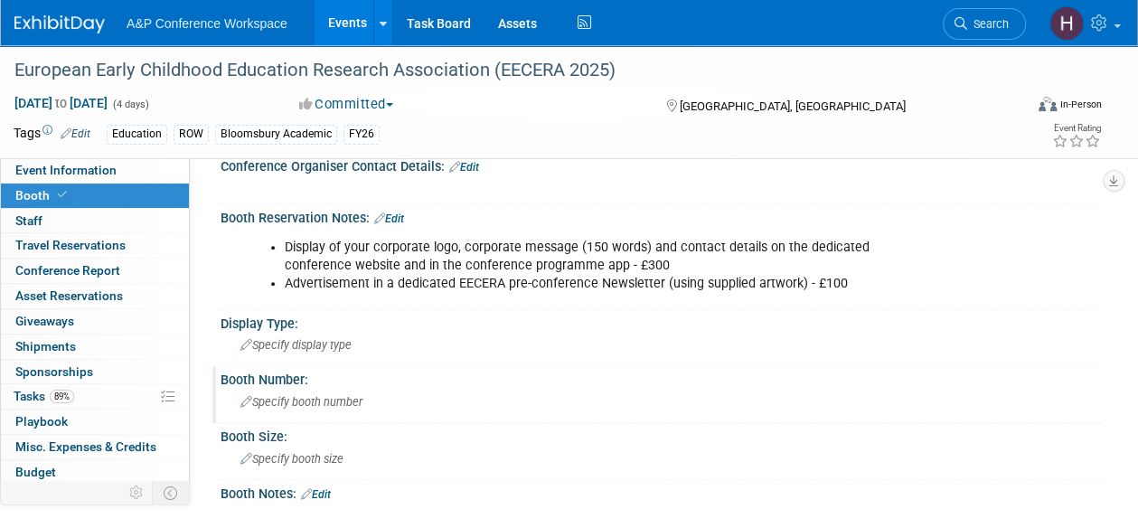
scroll to position [251, 0]
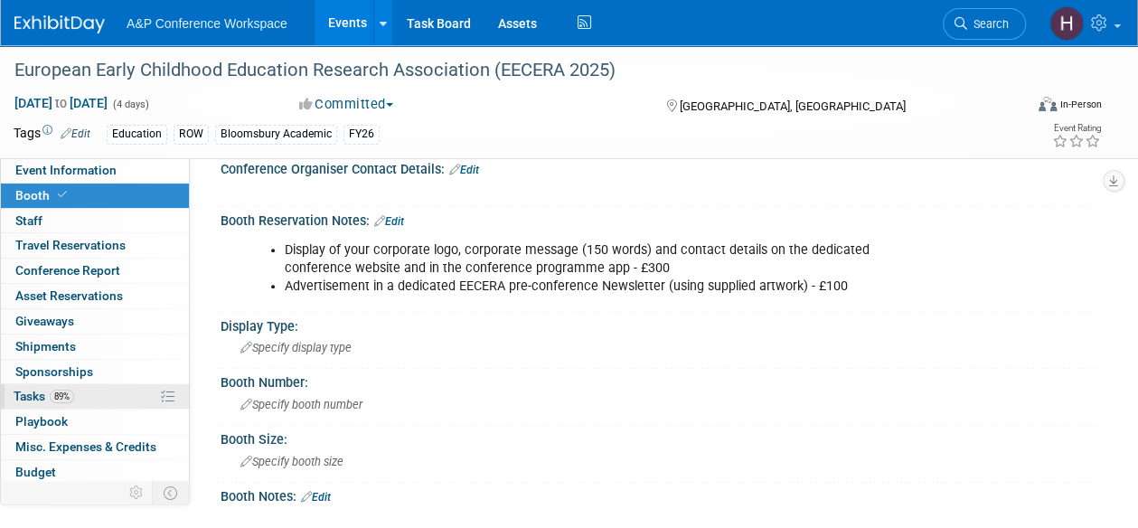
click at [87, 398] on link "89% Tasks 89%" at bounding box center [95, 396] width 188 height 24
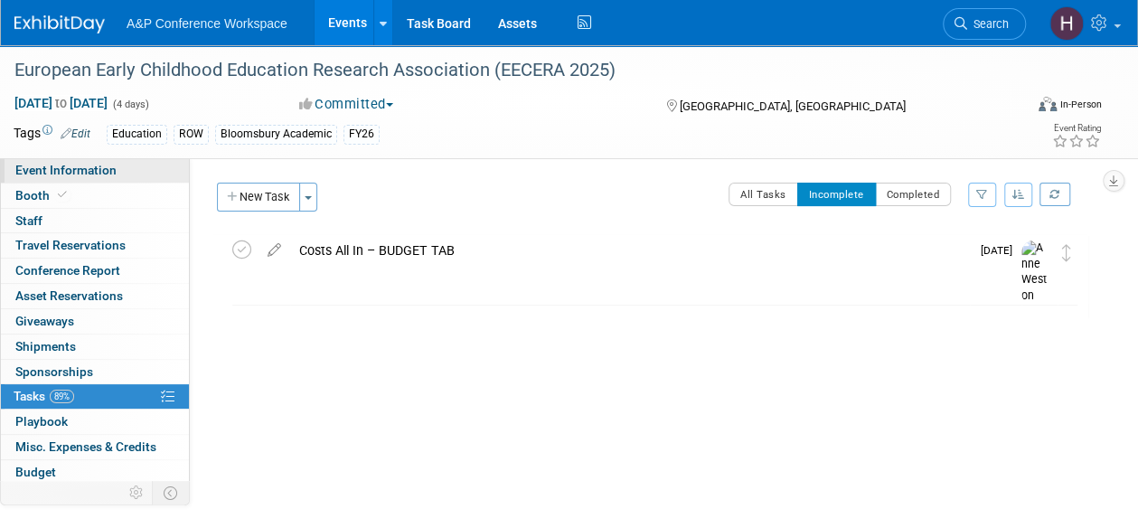
click at [116, 171] on link "Event Information" at bounding box center [95, 170] width 188 height 24
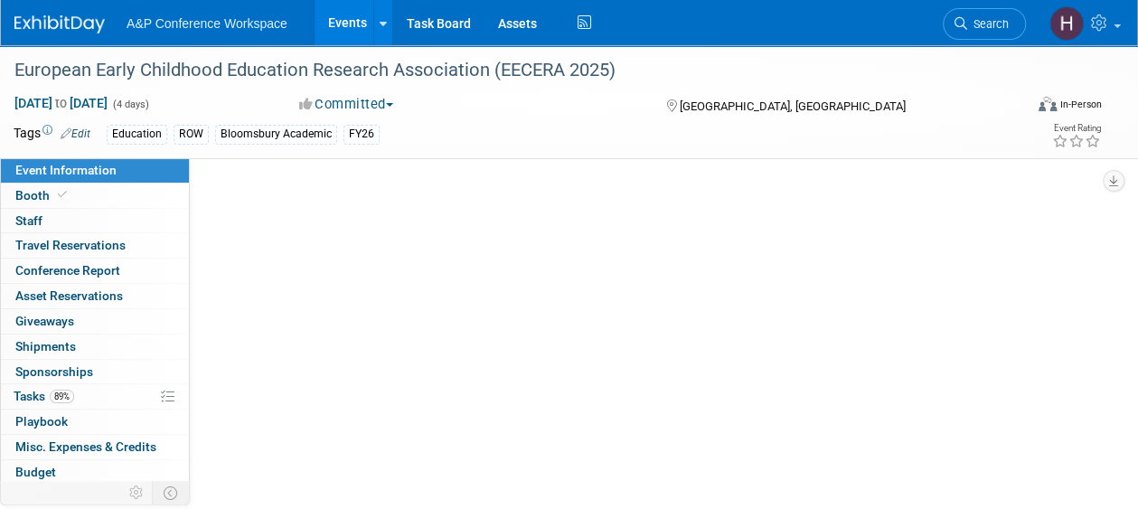
select select "Annual"
select select "Level 3"
select select "Sponsorship"
select select "Education"
select select "Bloomsbury Academic"
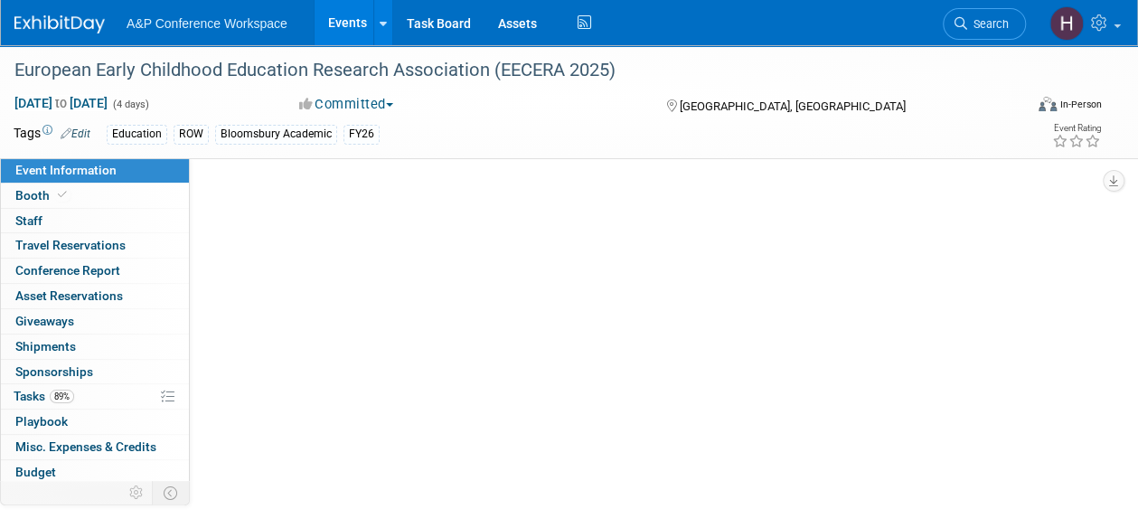
select select "[PERSON_NAME]"
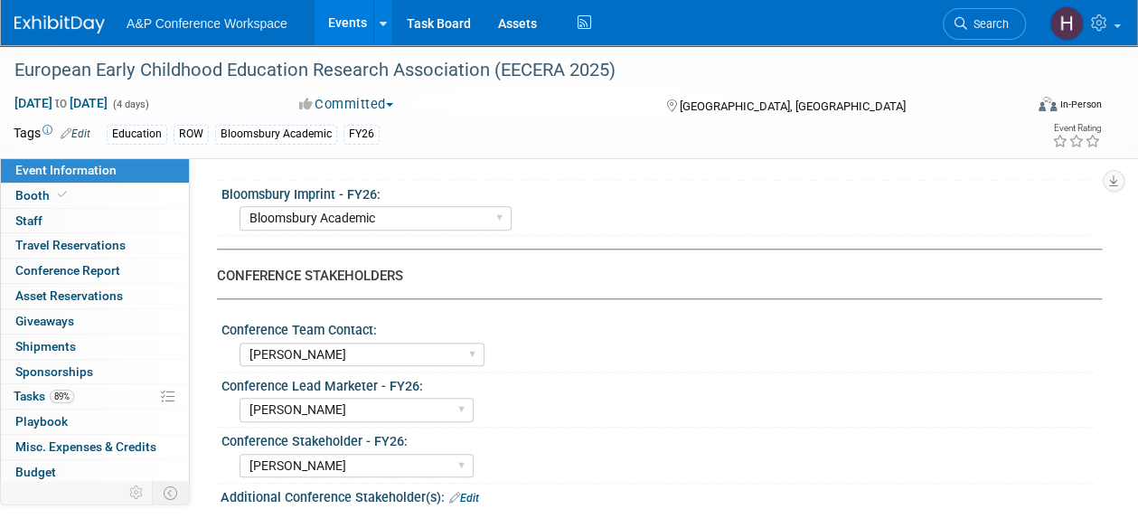
scroll to position [739, 0]
click at [1005, 33] on link "Search" at bounding box center [984, 24] width 83 height 32
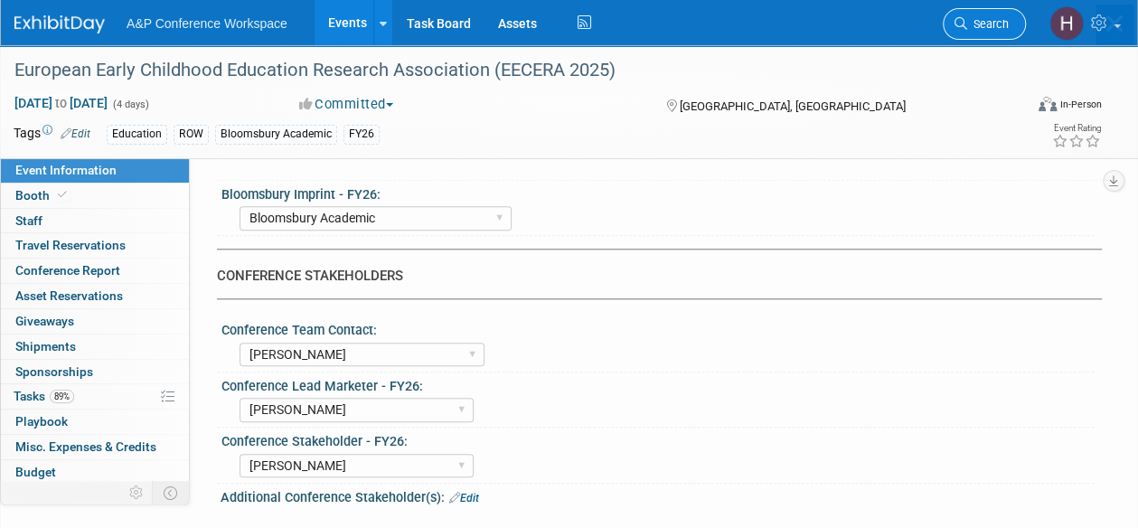
scroll to position [0, 0]
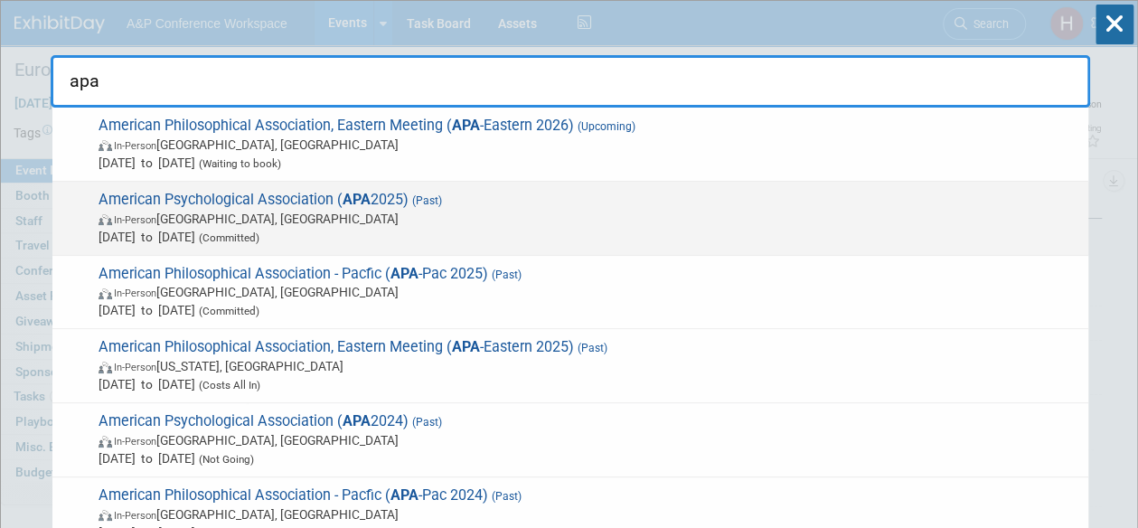
type input "apa"
click at [745, 207] on span "American Psychological Association ( APA 2025) (Past) In-Person Denver, CO Aug …" at bounding box center [586, 218] width 986 height 55
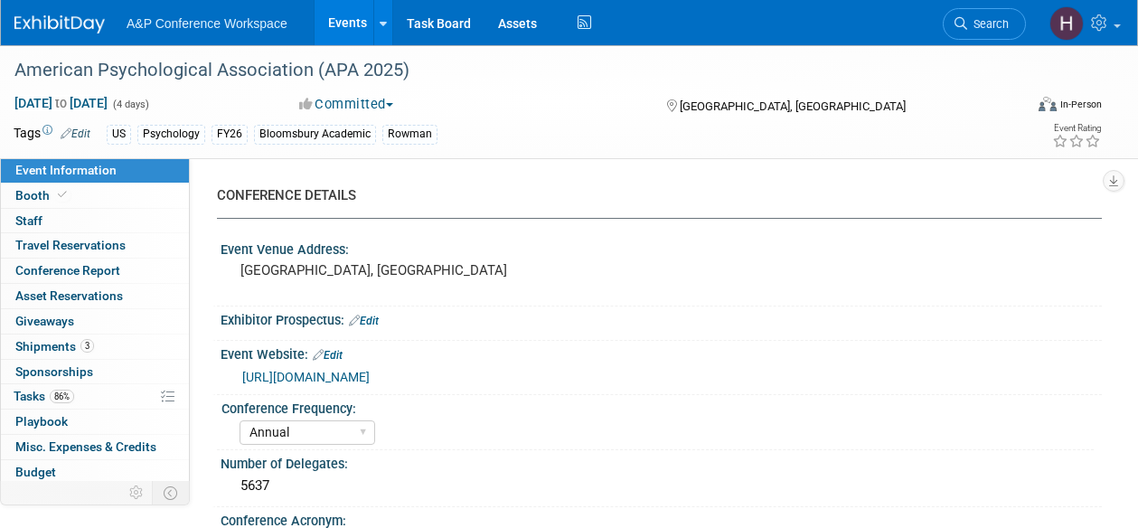
select select "Annual"
select select "Level 1"
select select "In-Person Booth"
select select "Psychology"
select select "Bloomsbury Academic"
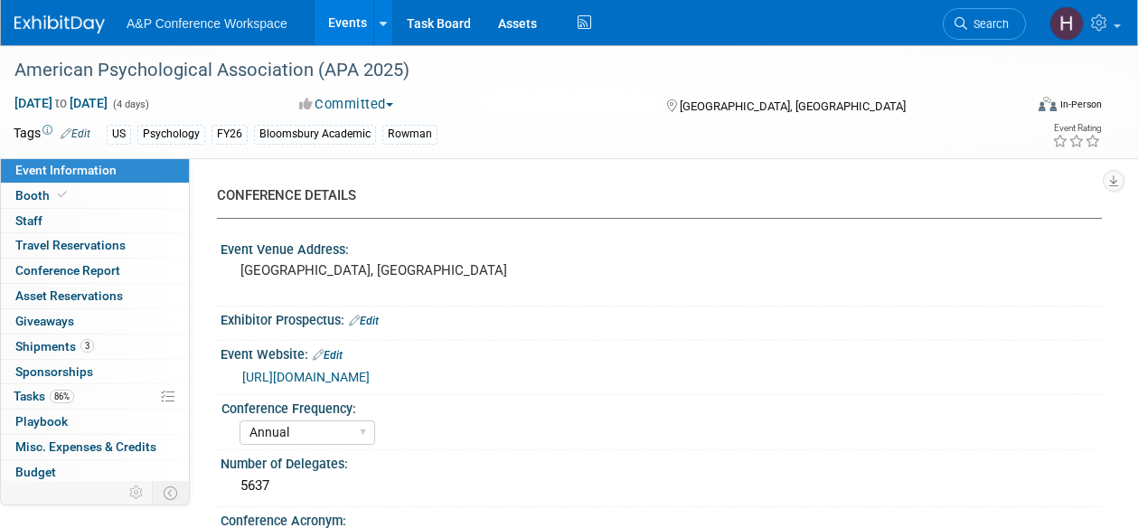
select select "[PERSON_NAME]"
select select "Networking/Commissioning"
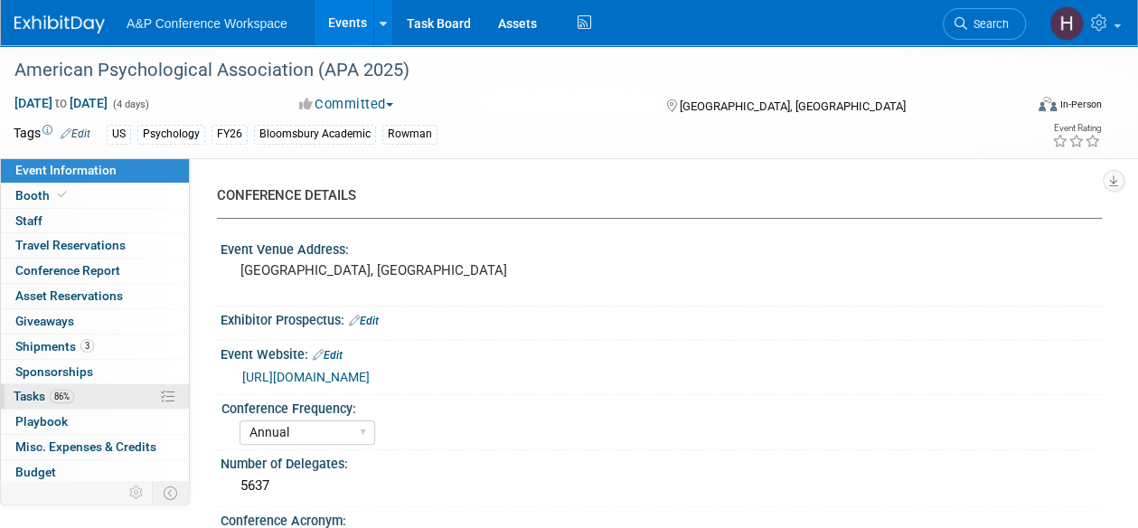
click at [114, 388] on link "86% Tasks 86%" at bounding box center [95, 396] width 188 height 24
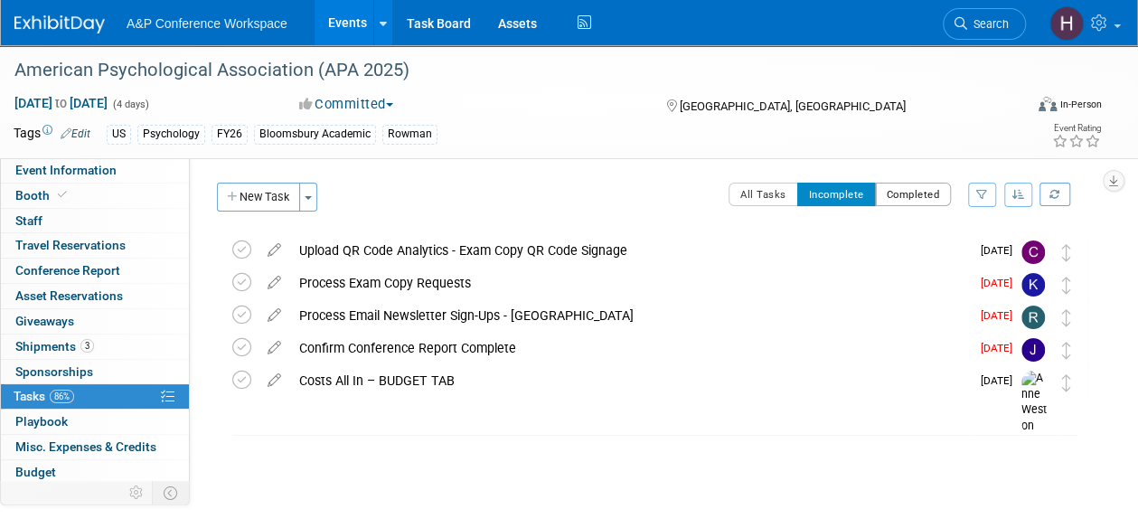
click at [914, 194] on button "Completed" at bounding box center [913, 195] width 77 height 24
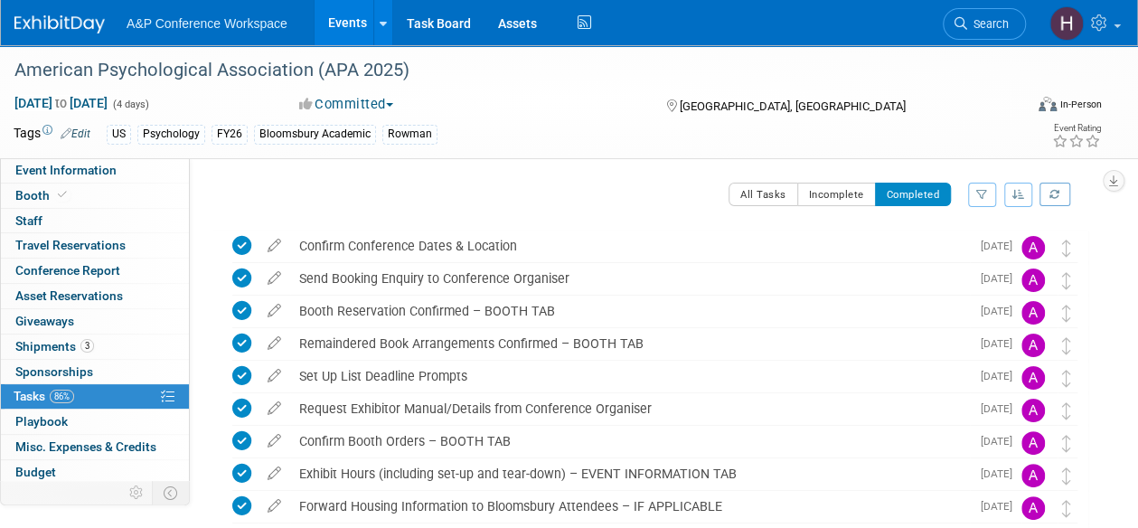
click at [705, 202] on div "All Tasks Incomplete Completed Filter by Assignee -- Select Assignee -- All una…" at bounding box center [691, 202] width 794 height 38
click at [647, 124] on td "US Psychology FY26 Bloomsbury Academic Rowman" at bounding box center [502, 134] width 825 height 21
click at [664, 146] on div "Tags Edit US Psychology FY26 [GEOGRAPHIC_DATA]" at bounding box center [465, 134] width 902 height 27
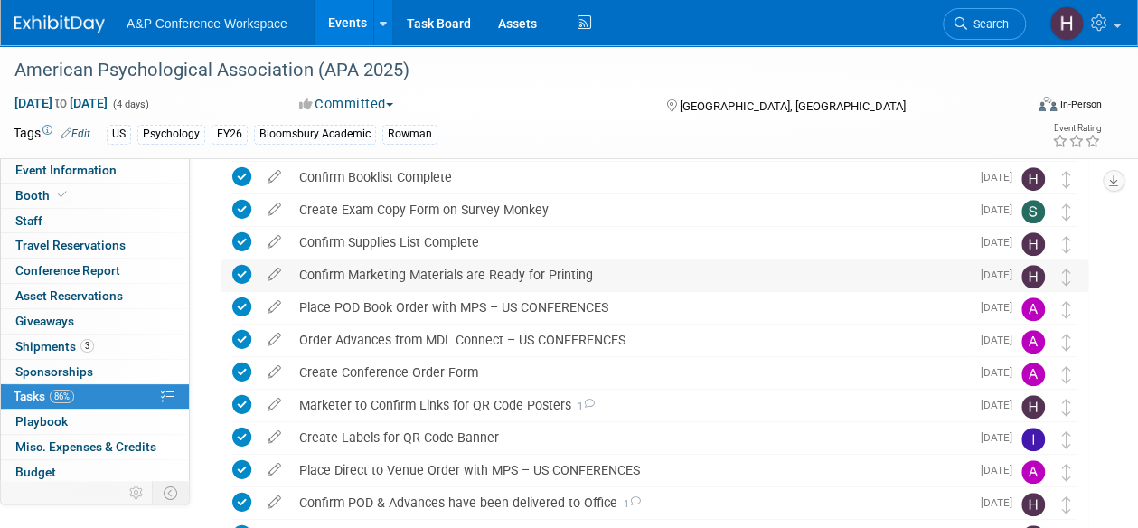
scroll to position [428, 0]
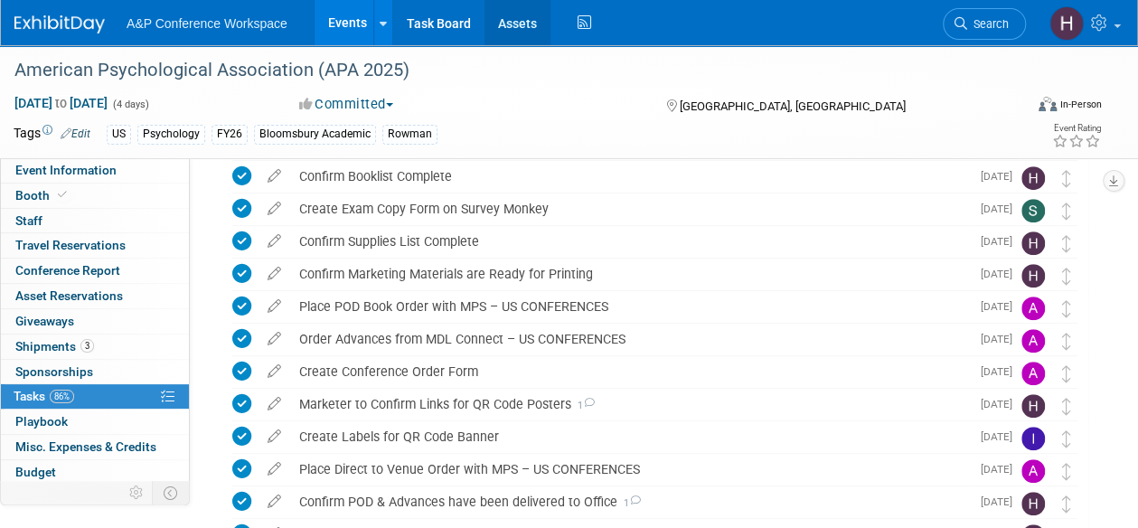
click at [509, 19] on link "Assets" at bounding box center [517, 22] width 66 height 45
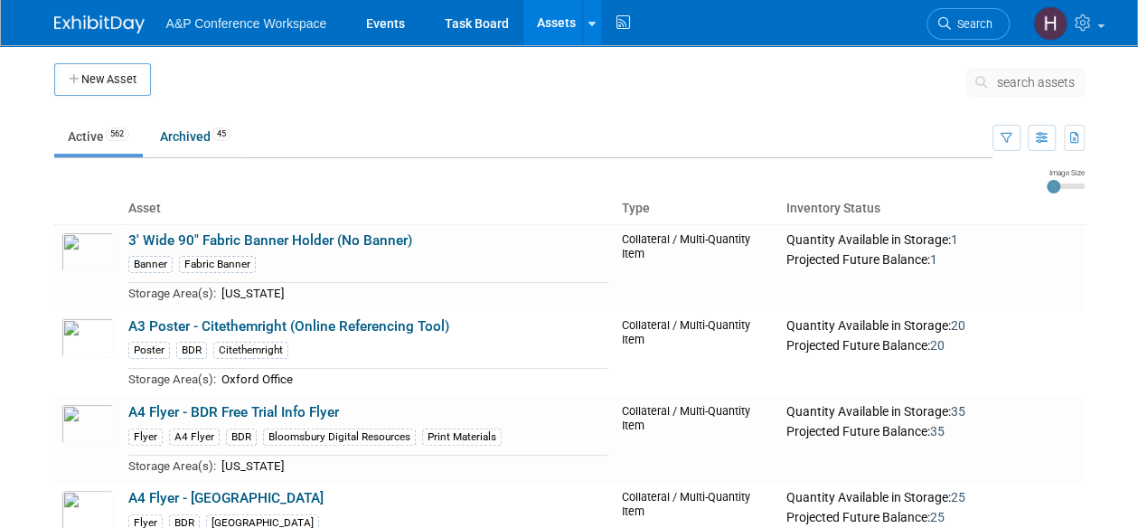
click at [1011, 77] on span "search assets" at bounding box center [1036, 82] width 78 height 14
click at [1002, 89] on button "search assets" at bounding box center [1024, 82] width 119 height 29
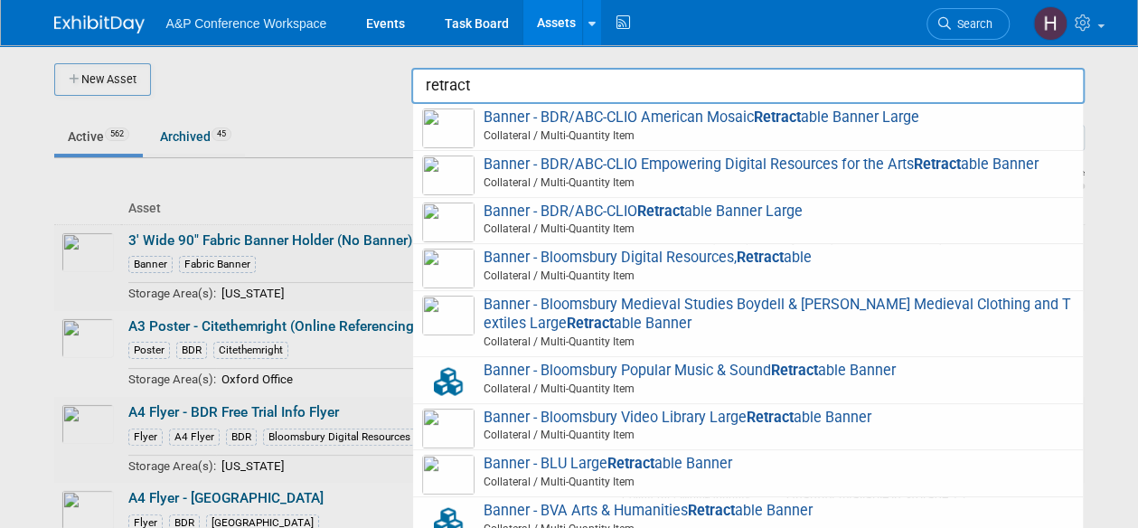
drag, startPoint x: 493, startPoint y: 83, endPoint x: 309, endPoint y: 83, distance: 183.5
click at [309, 83] on body "A&P Conference Workspace Events Task Board Assets New Asset Search Assets Bulk …" at bounding box center [569, 264] width 1138 height 528
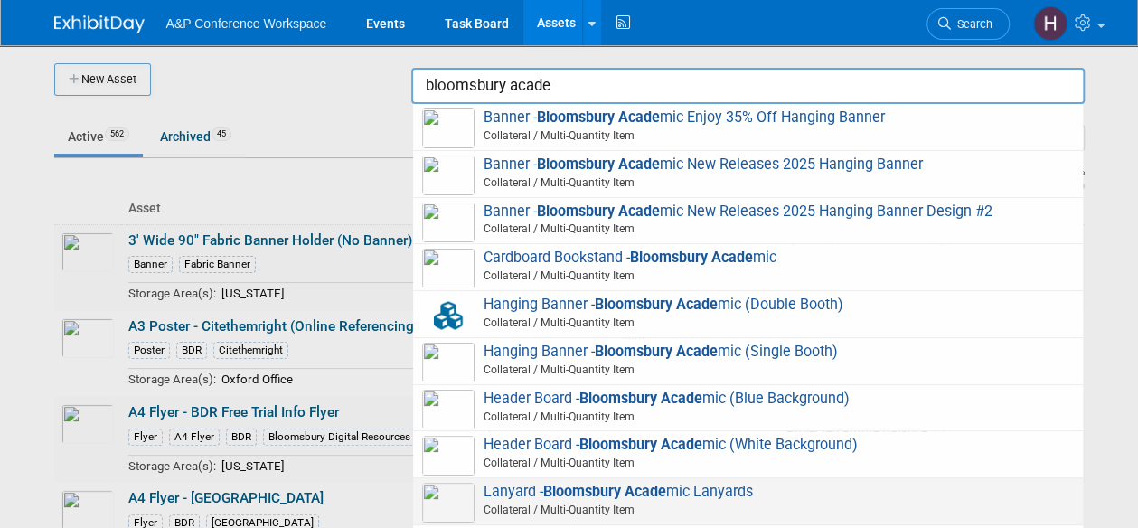
type input "bloomsbury acade"
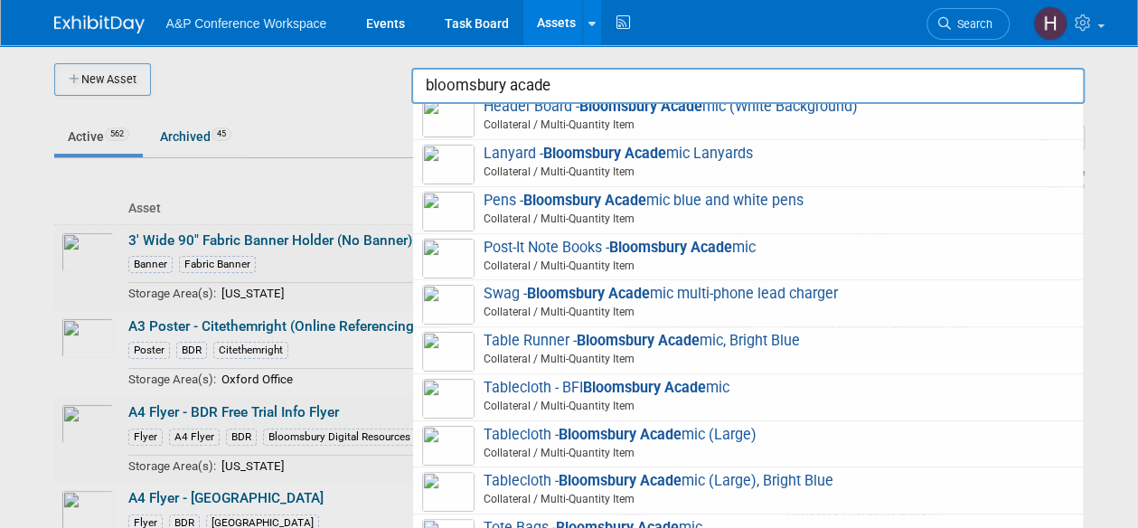
scroll to position [434, 0]
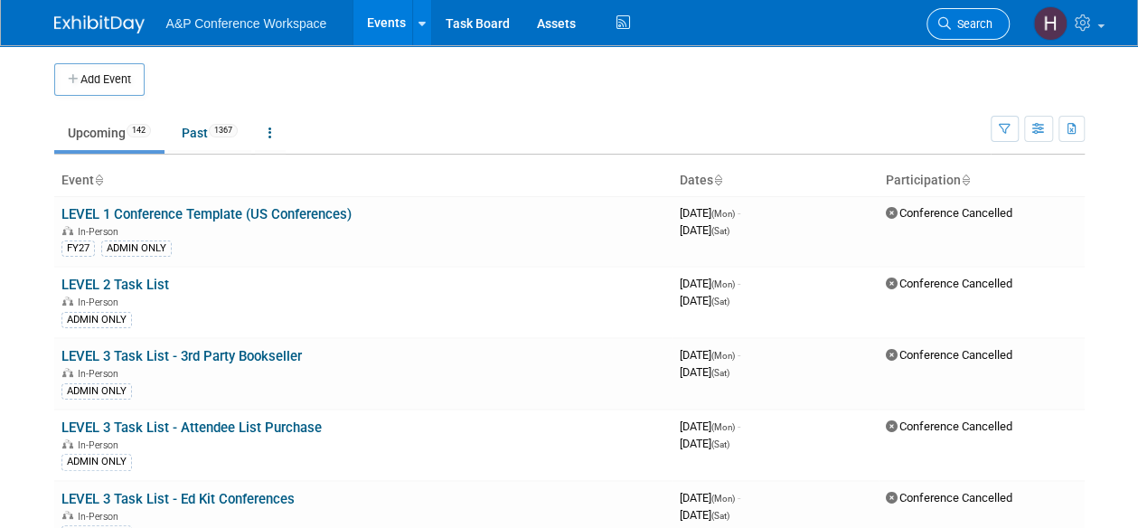
click at [964, 20] on span "Search" at bounding box center [972, 24] width 42 height 14
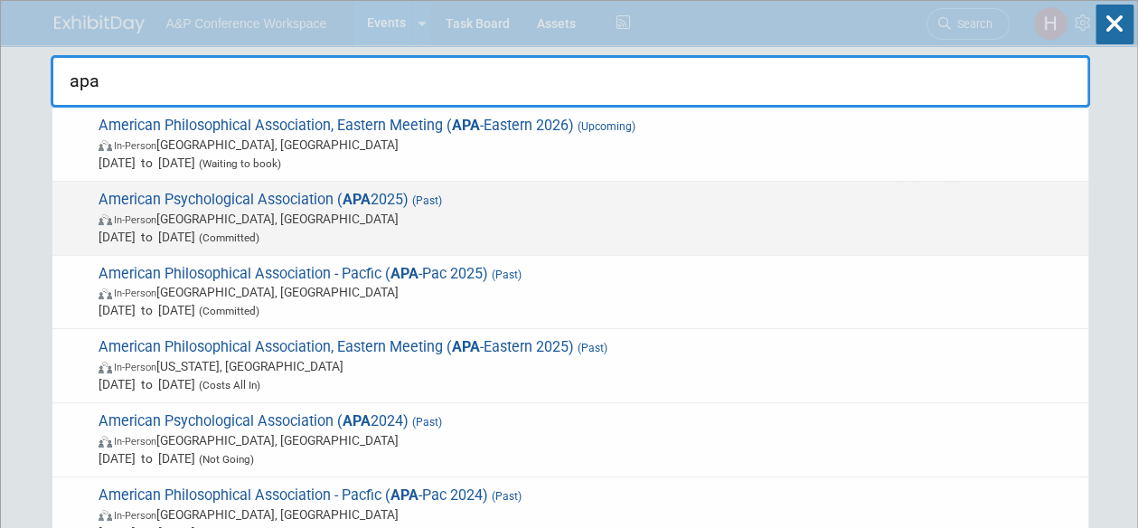
type input "apa"
click at [788, 231] on span "[DATE] to [DATE] (Committed)" at bounding box center [589, 237] width 981 height 18
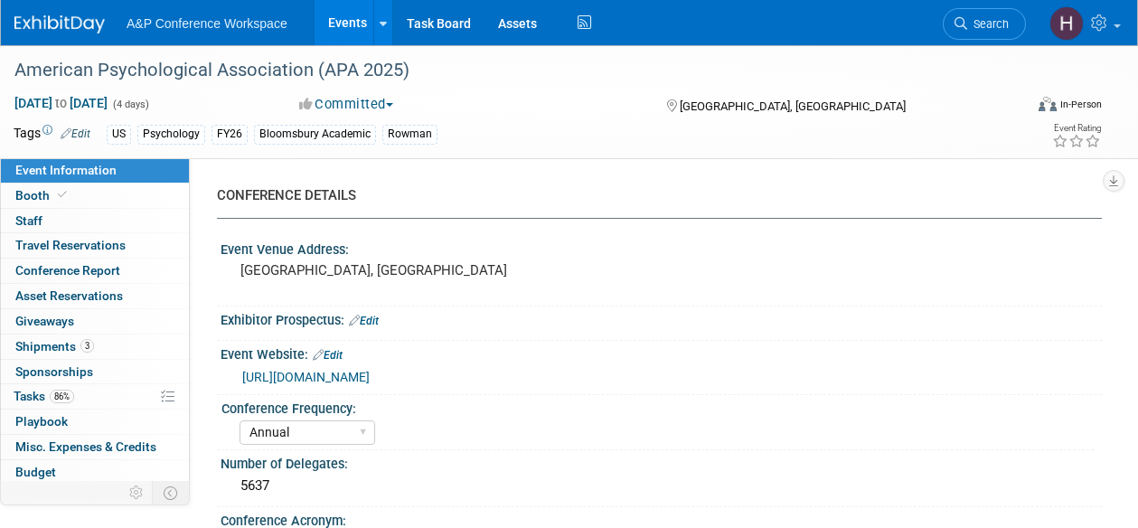
select select "Annual"
select select "Level 1"
select select "In-Person Booth"
select select "Psychology"
select select "Bloomsbury Academic"
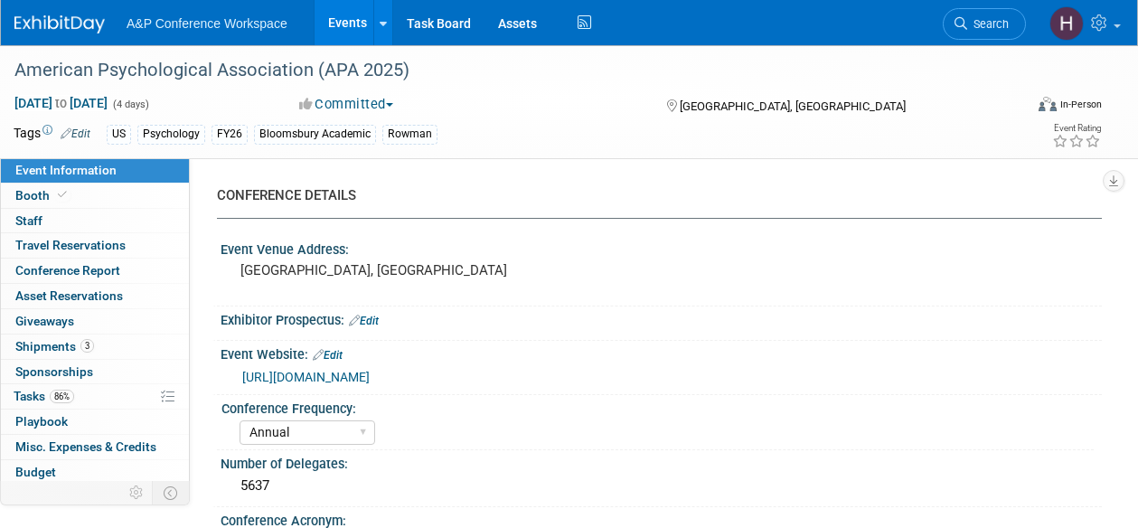
select select "[PERSON_NAME]"
select select "Networking/Commissioning"
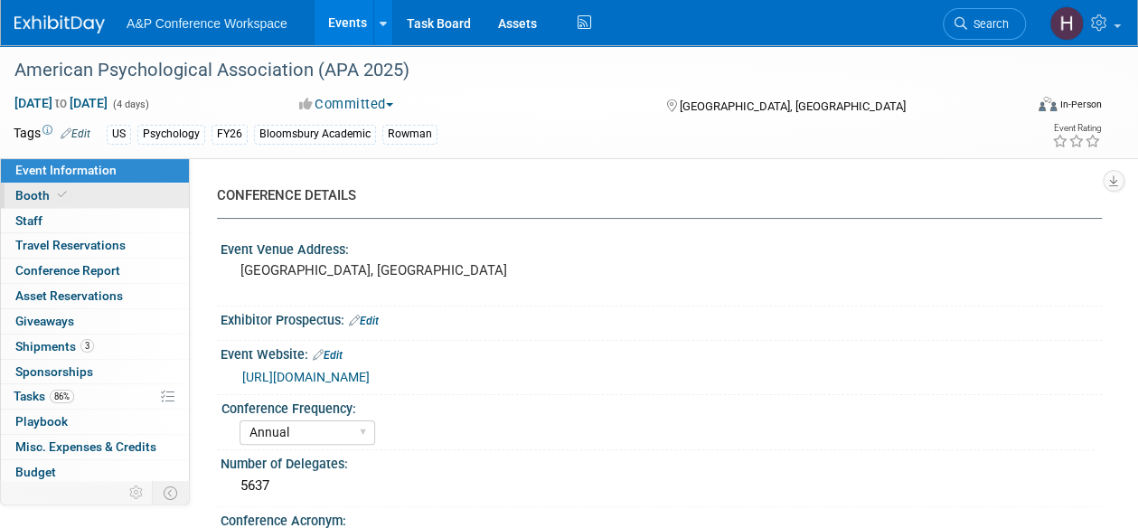
click at [92, 197] on link "Booth" at bounding box center [95, 195] width 188 height 24
select select "CUAP"
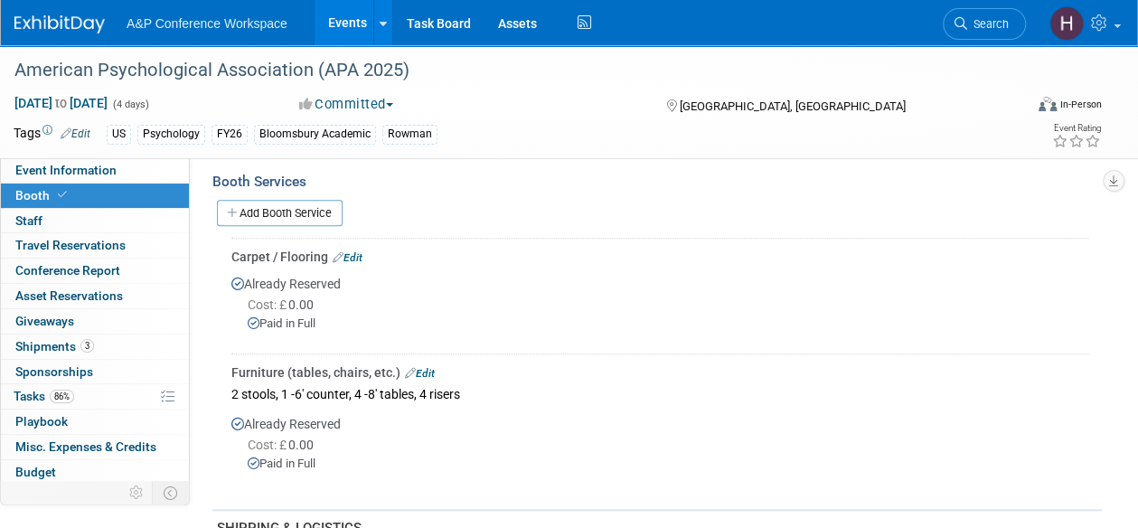
scroll to position [561, 0]
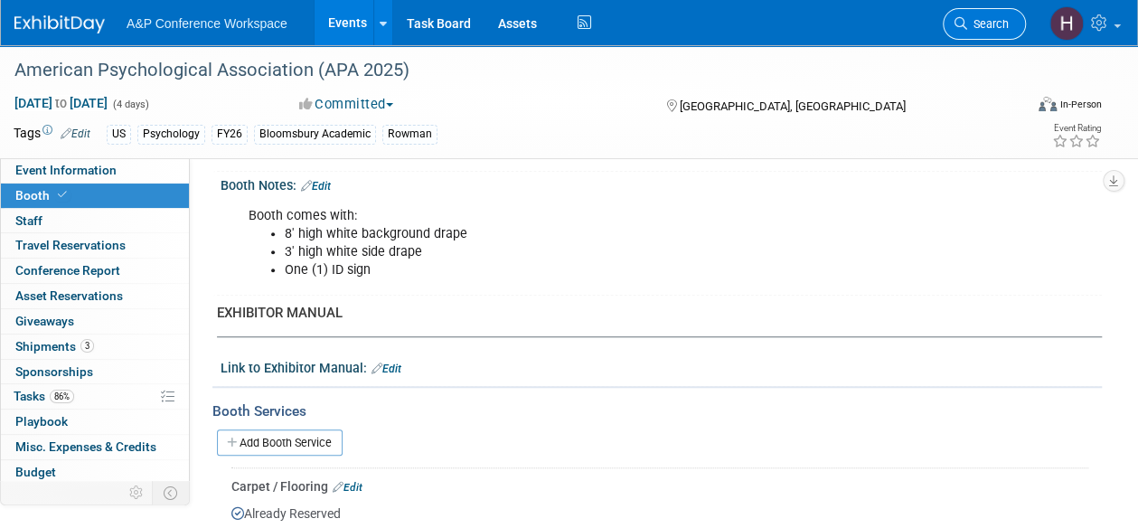
click at [980, 9] on link "Search" at bounding box center [984, 24] width 83 height 32
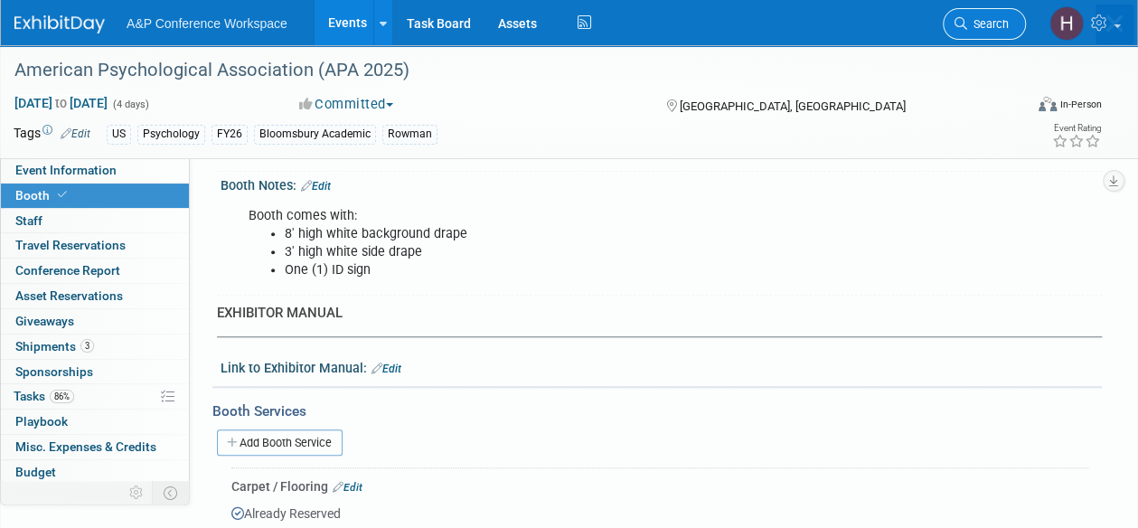
scroll to position [0, 0]
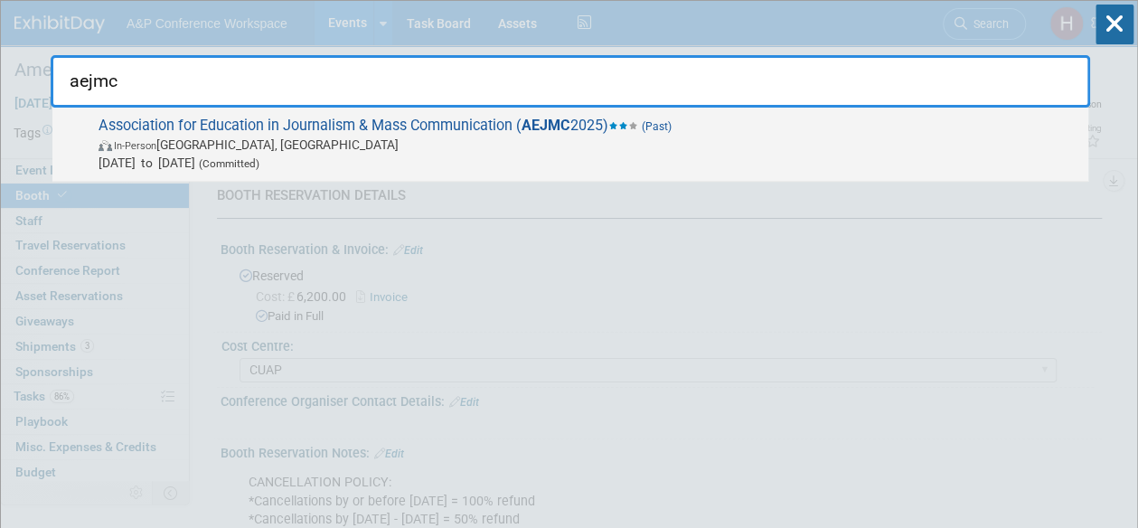
type input "aejmc"
click at [880, 117] on span "Association for Education in Journalism & Mass Communication ( AEJMC 2025) (Pas…" at bounding box center [586, 144] width 986 height 55
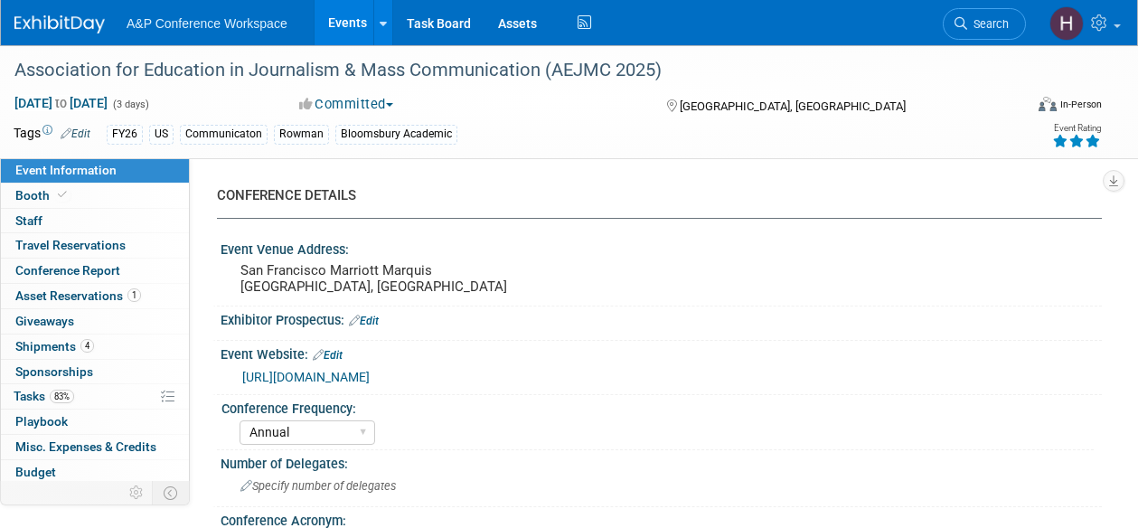
select select "Annual"
select select "Level 2"
select select "In-Person Booth"
select select "Communication"
select select "Bloomsbury Academic"
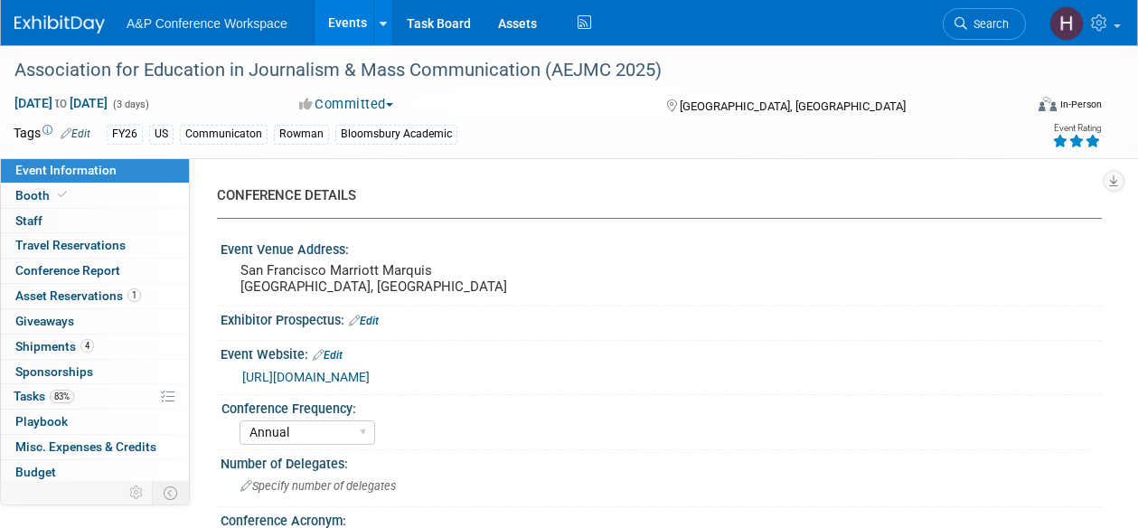
select select "[PERSON_NAME]"
select select "Networking/Commissioning"
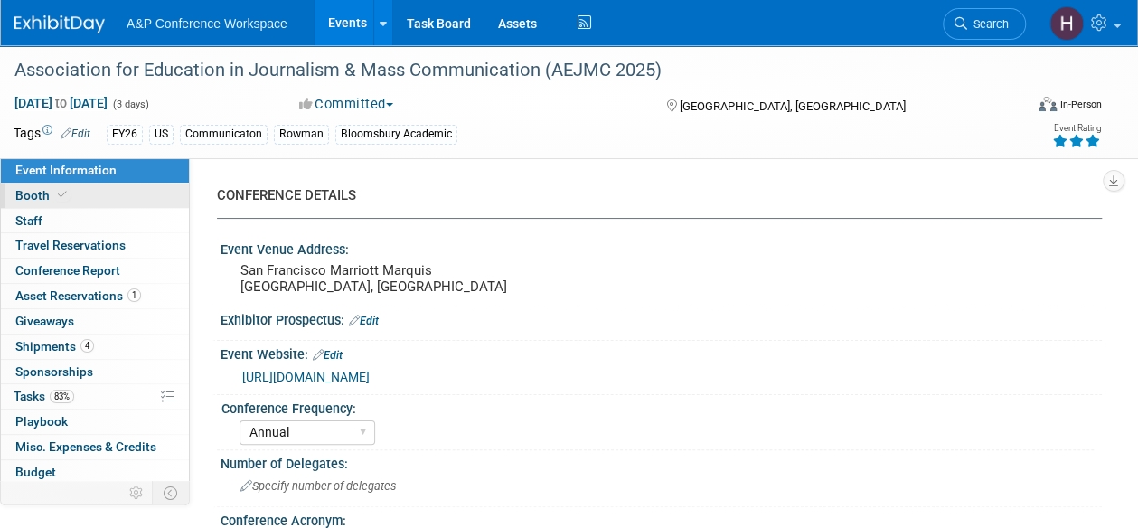
click at [78, 201] on link "Booth" at bounding box center [95, 195] width 188 height 24
select select "RLKP"
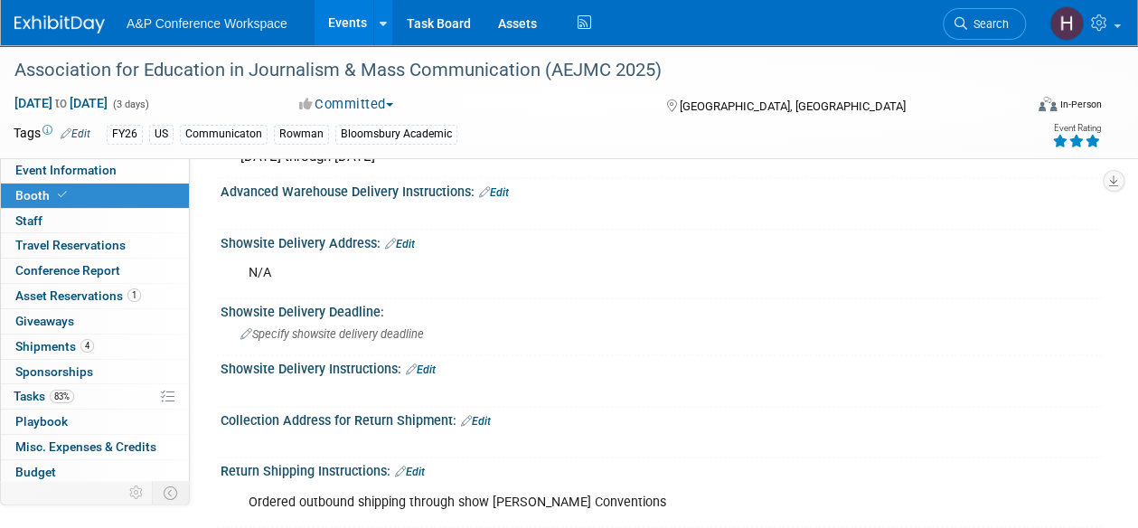
scroll to position [1537, 0]
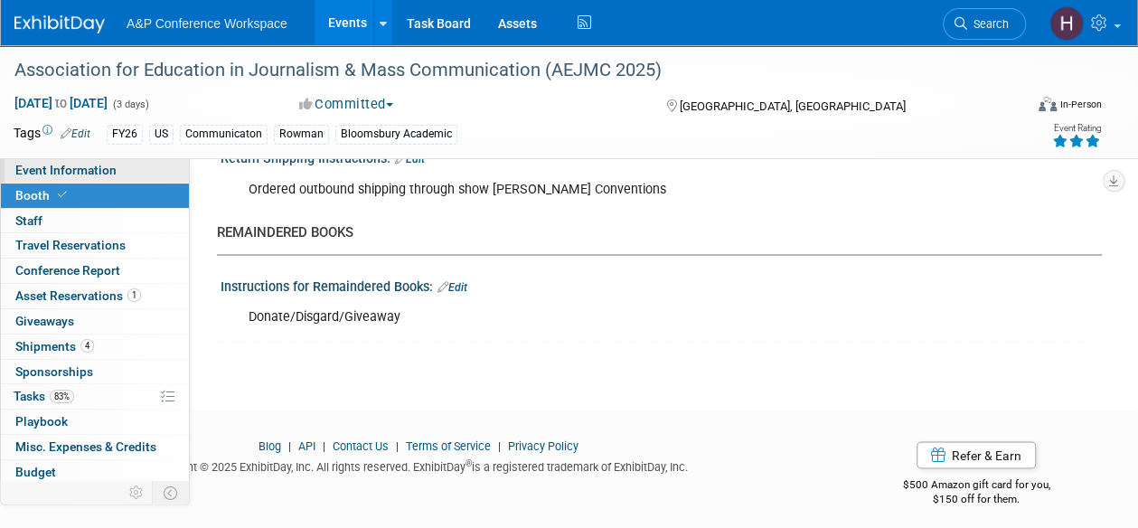
click at [61, 169] on span "Event Information" at bounding box center [65, 170] width 101 height 14
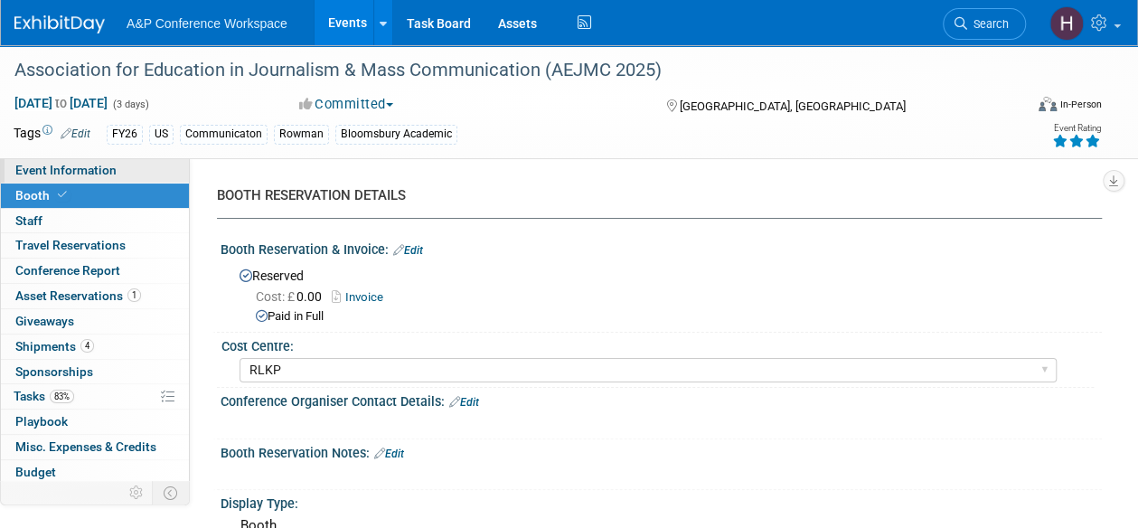
select select "Annual"
select select "Level 2"
select select "In-Person Booth"
select select "Communication"
select select "Bloomsbury Academic"
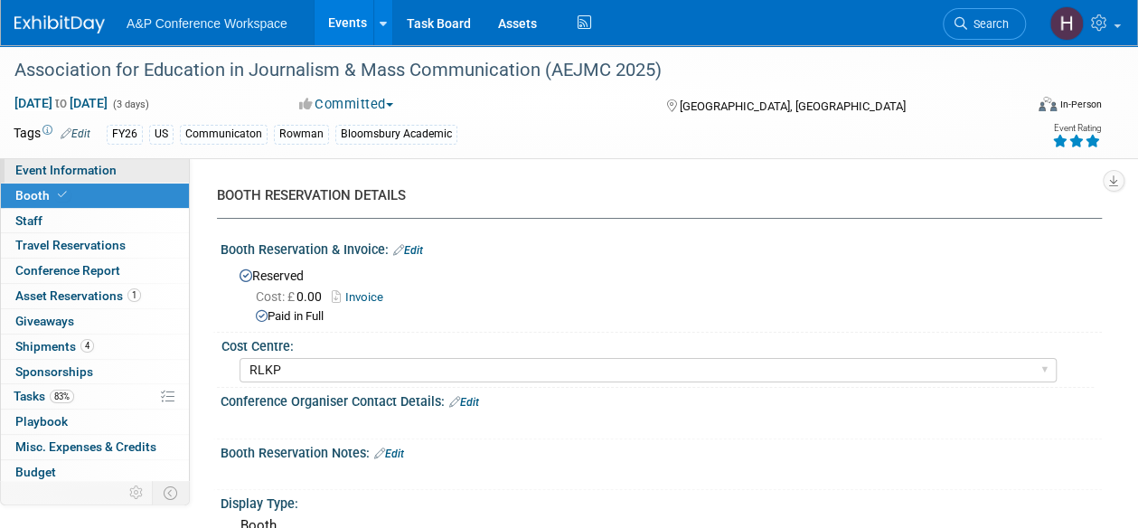
select select "[PERSON_NAME]"
select select "Networking/Commissioning"
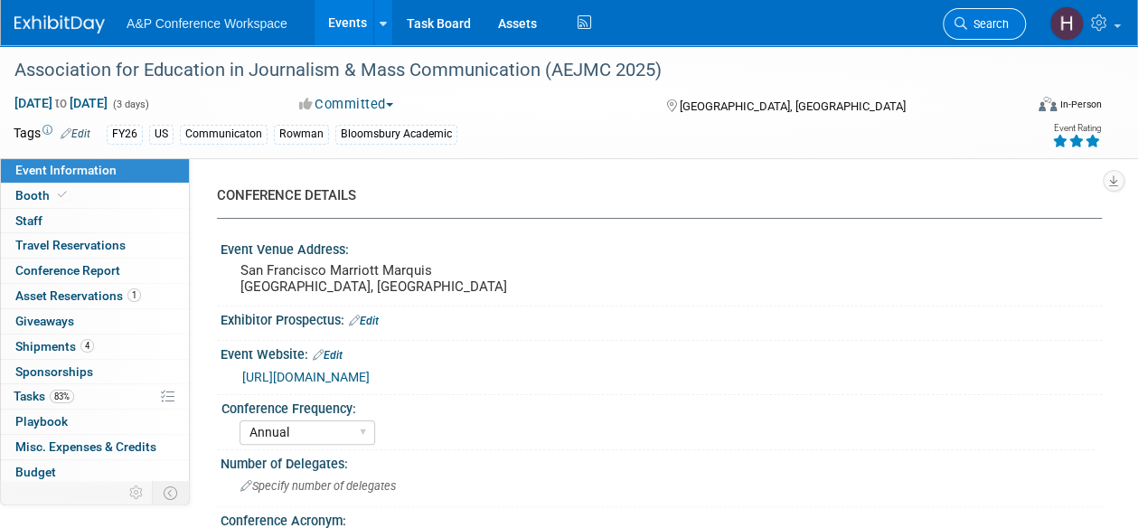
click at [985, 10] on link "Search" at bounding box center [984, 24] width 83 height 32
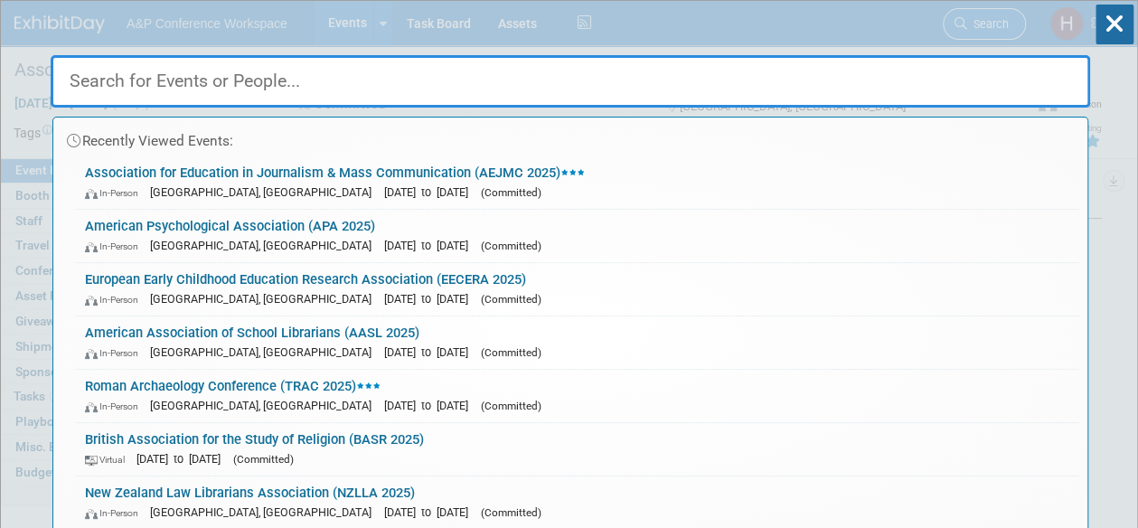
type input "p"
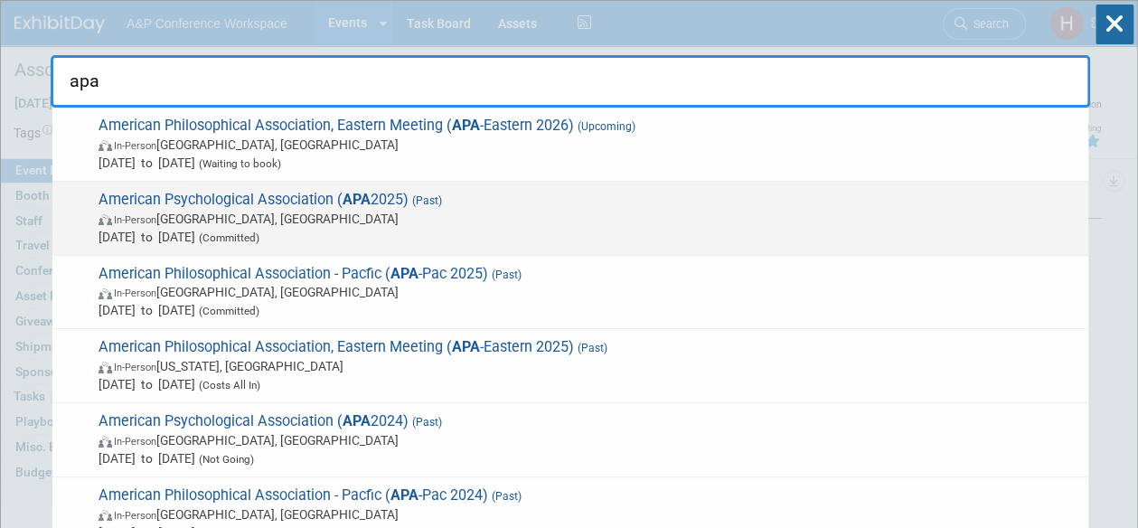
type input "apa"
click at [674, 223] on span "In-Person Denver, CO" at bounding box center [589, 219] width 981 height 18
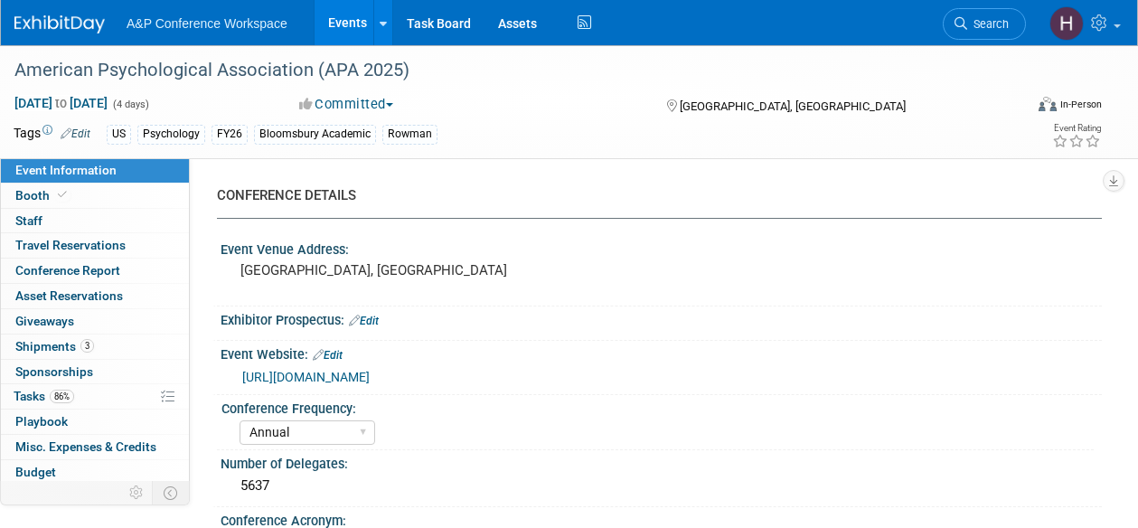
select select "Annual"
select select "Level 1"
select select "In-Person Booth"
select select "Psychology"
select select "Bloomsbury Academic"
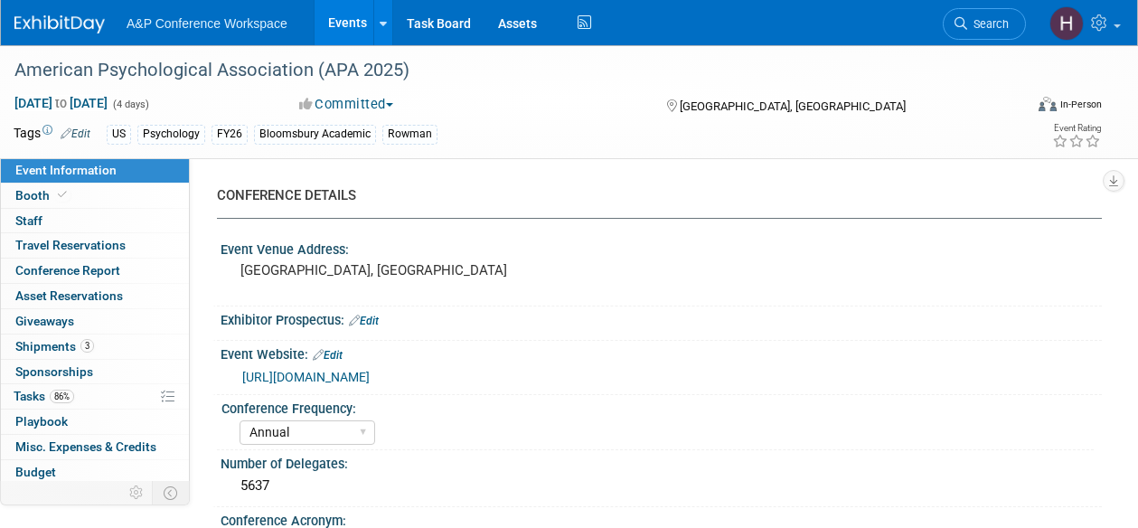
select select "[PERSON_NAME]"
select select "Networking/Commissioning"
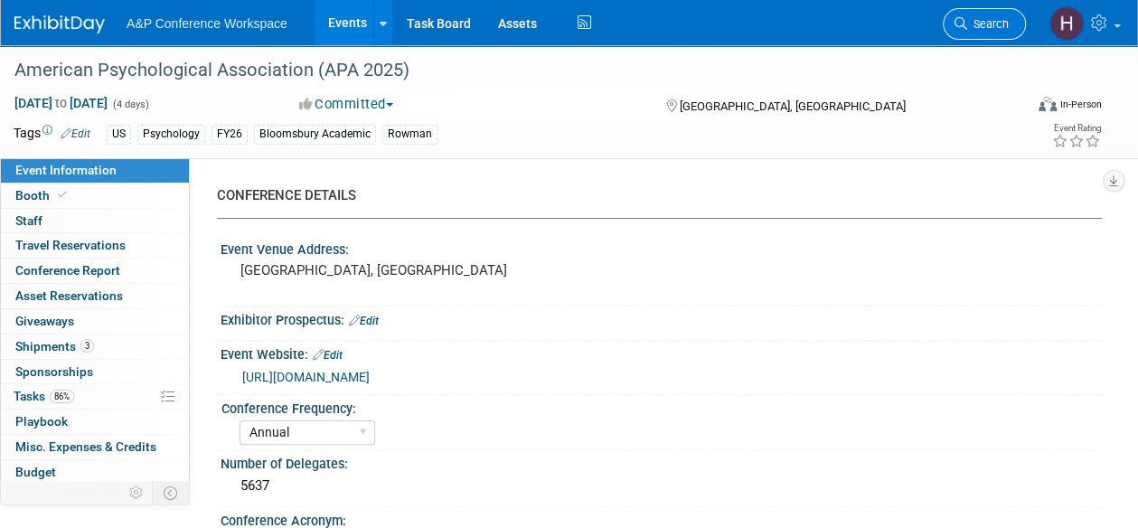
click at [991, 17] on span "Search" at bounding box center [988, 24] width 42 height 14
